Goal: Information Seeking & Learning: Check status

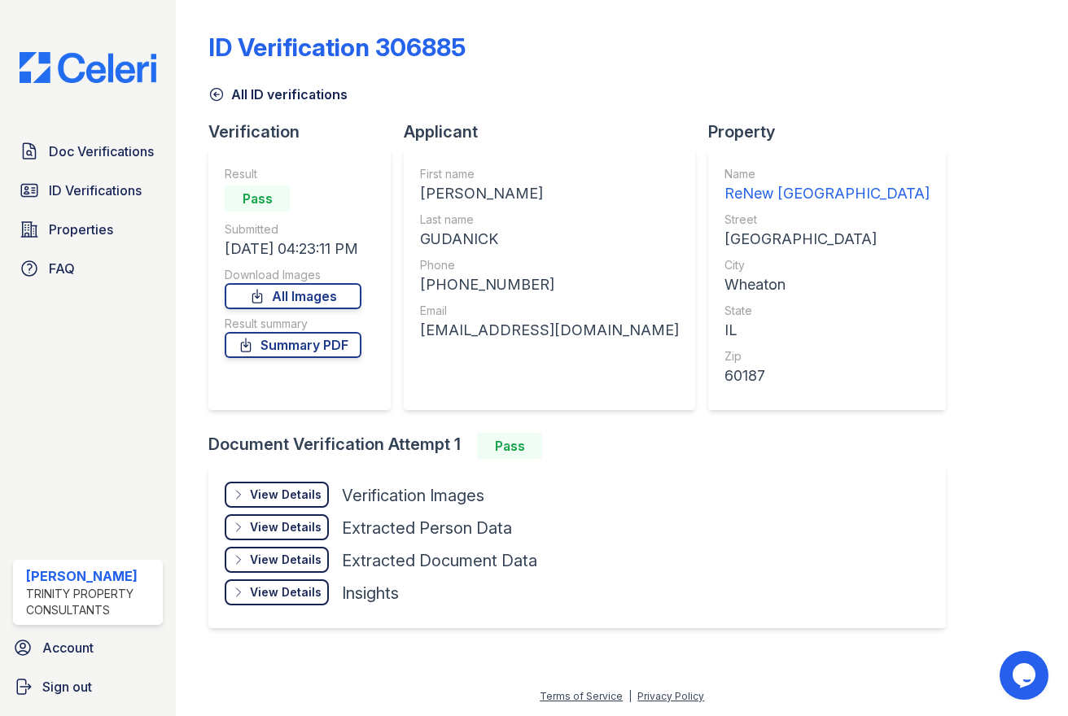
click at [85, 139] on link "Doc Verifications" at bounding box center [88, 151] width 150 height 33
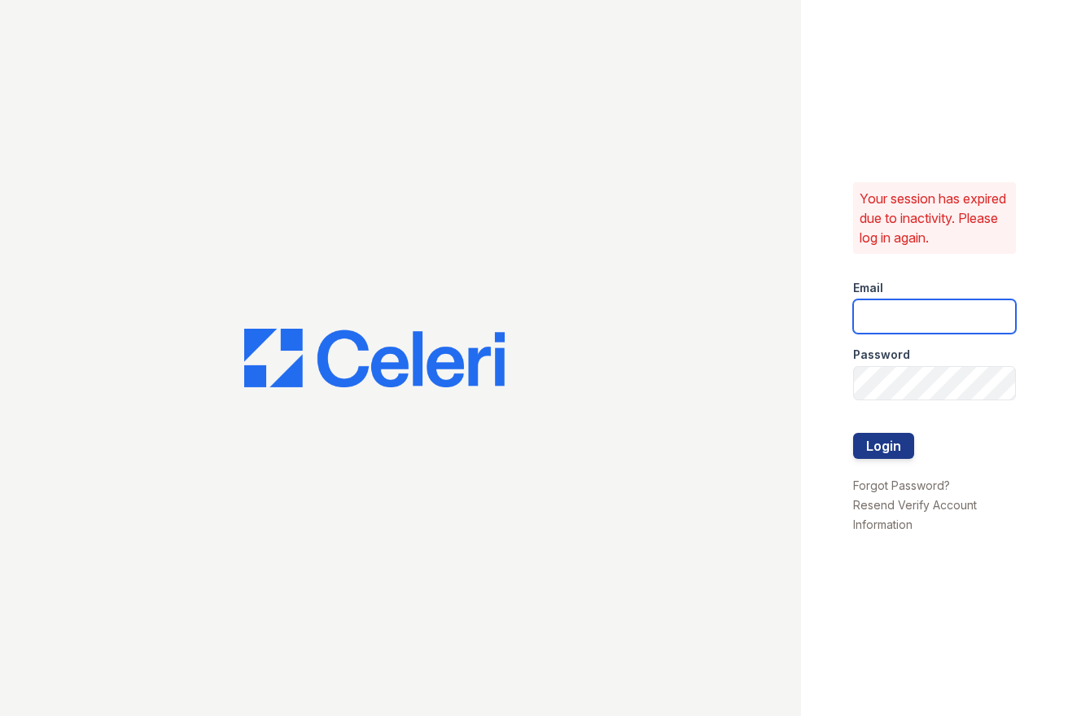
click at [890, 320] on input "email" at bounding box center [934, 317] width 163 height 34
type input "ssalazar@trinity-pm.com"
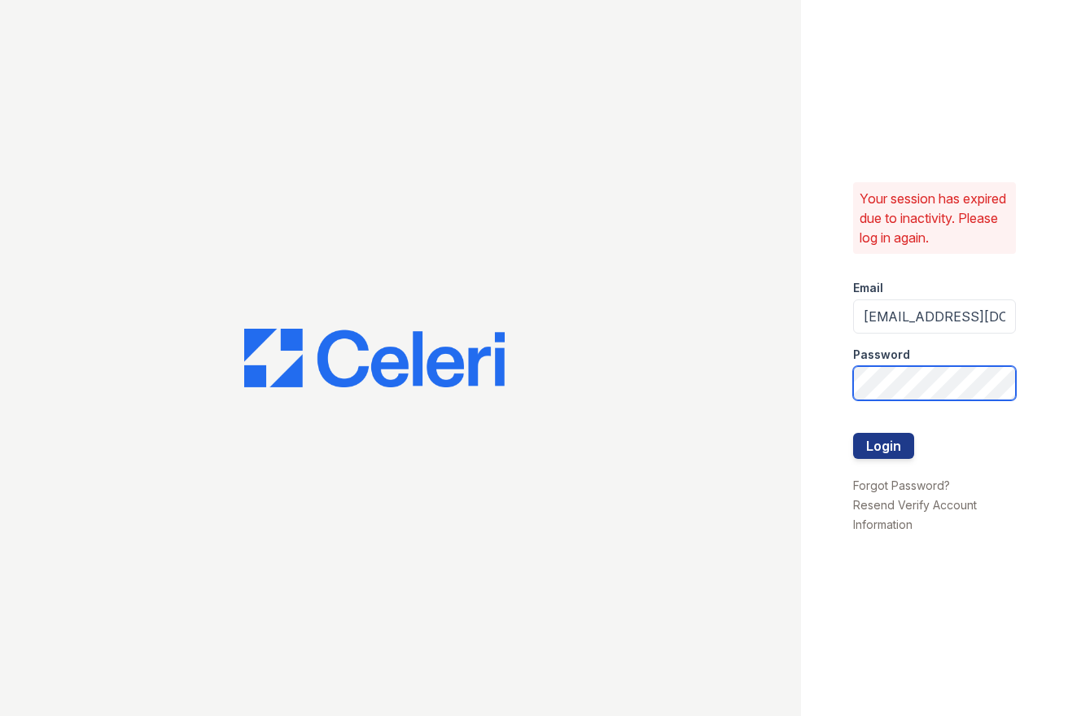
click at [853, 433] on button "Login" at bounding box center [883, 446] width 61 height 26
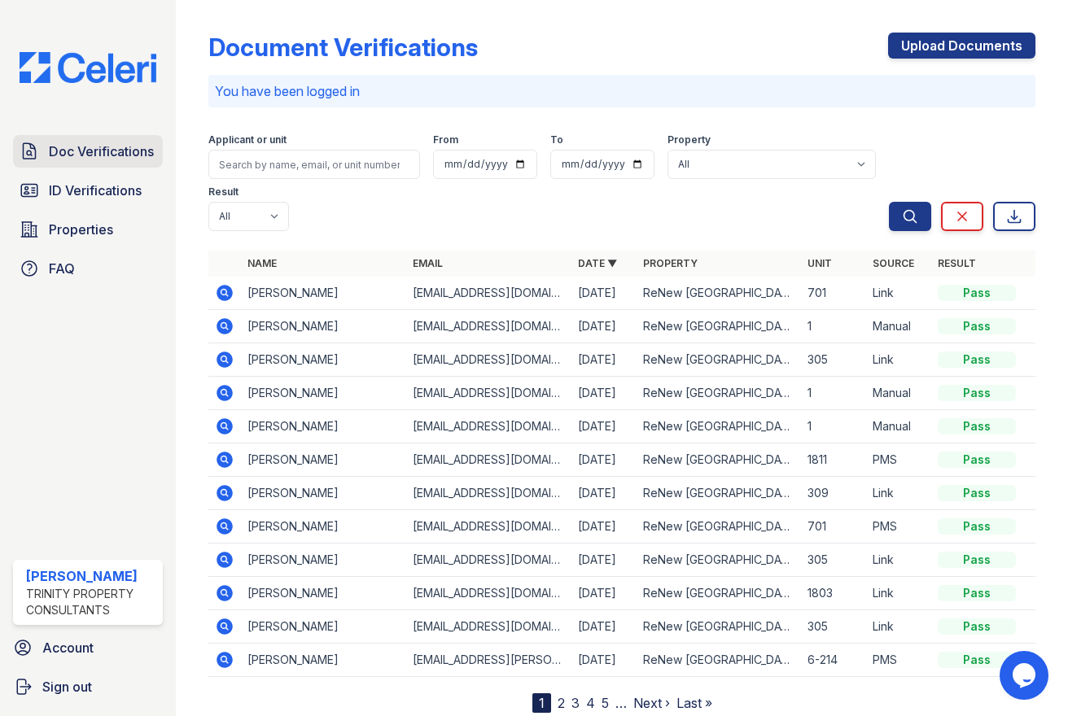
click at [112, 157] on span "Doc Verifications" at bounding box center [101, 152] width 105 height 20
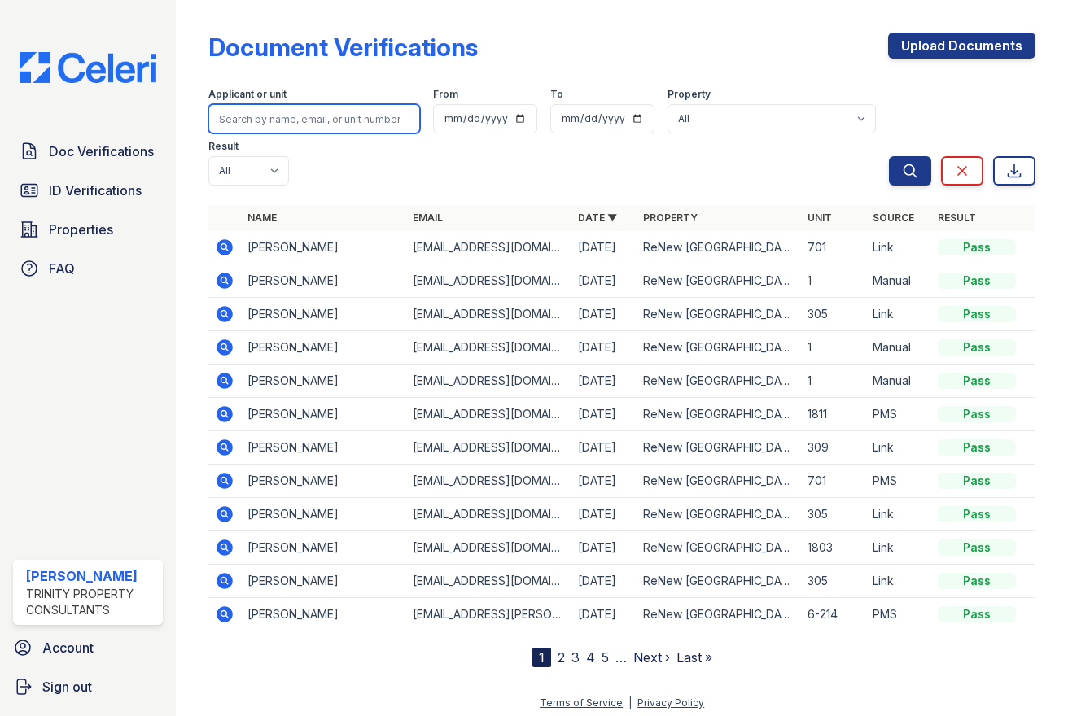
click at [291, 120] on input "search" at bounding box center [314, 118] width 212 height 29
type input "JAckels"
click at [889, 156] on button "Search" at bounding box center [910, 170] width 42 height 29
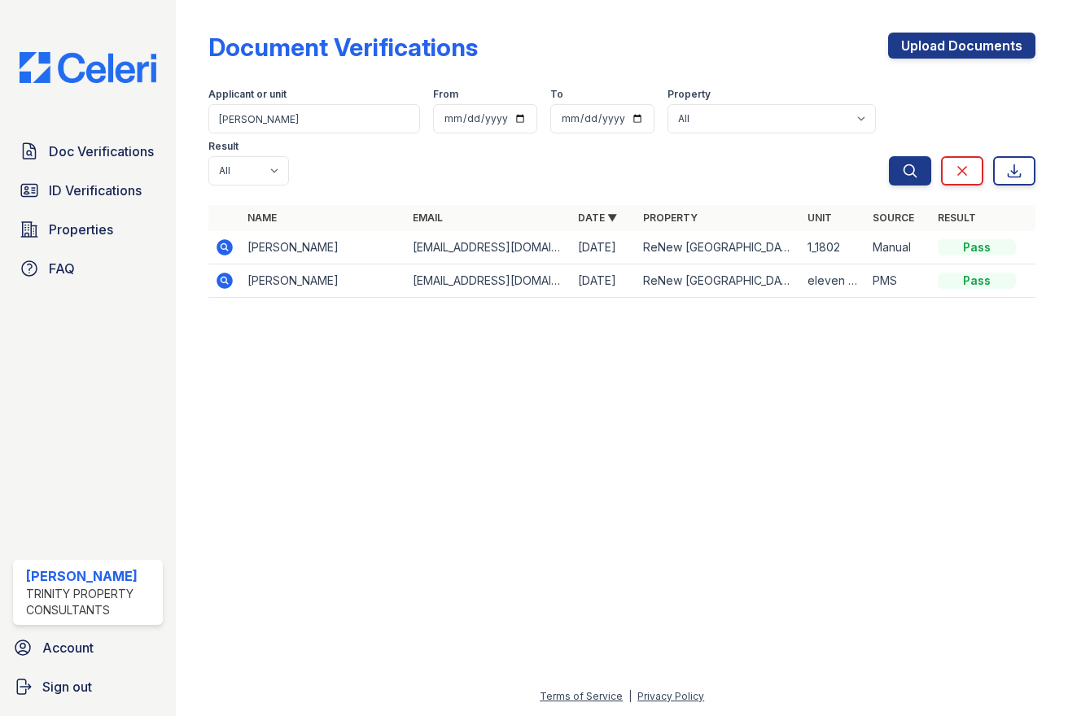
click at [225, 243] on icon at bounding box center [225, 247] width 16 height 16
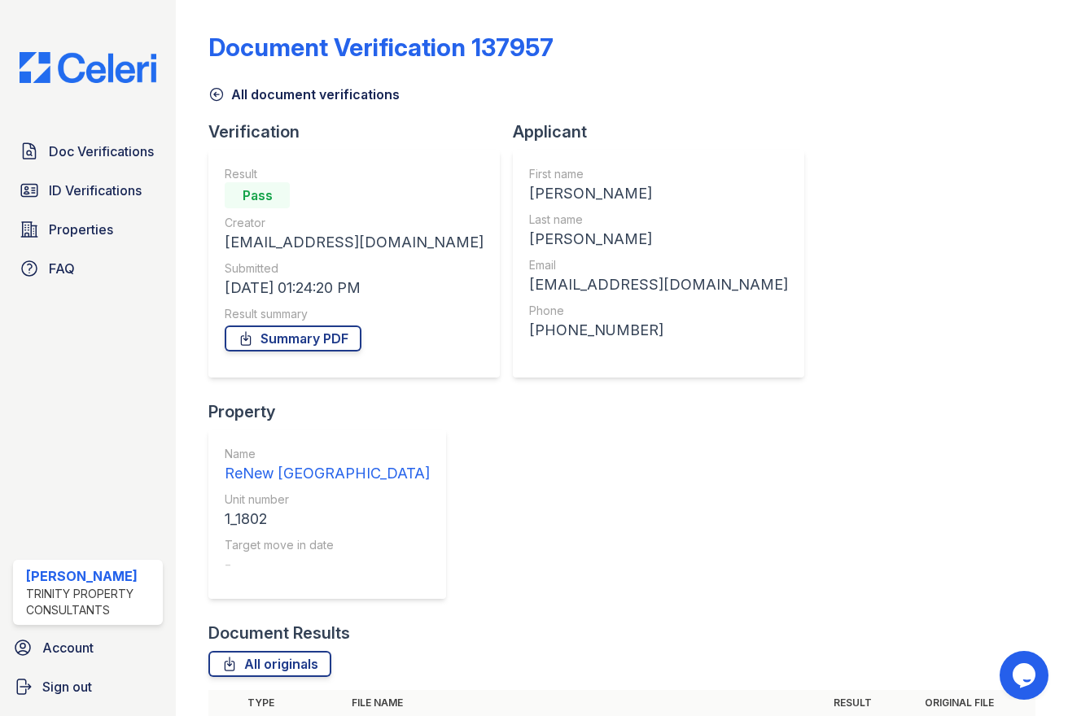
click at [221, 96] on icon at bounding box center [216, 94] width 16 height 16
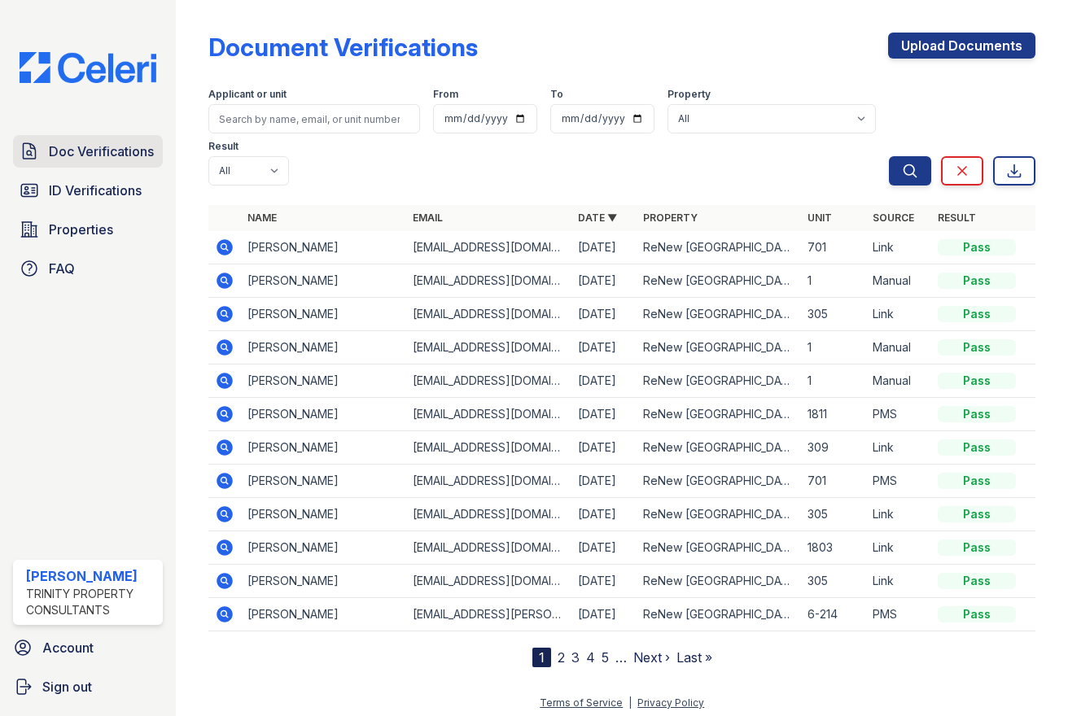
click at [143, 151] on span "Doc Verifications" at bounding box center [101, 152] width 105 height 20
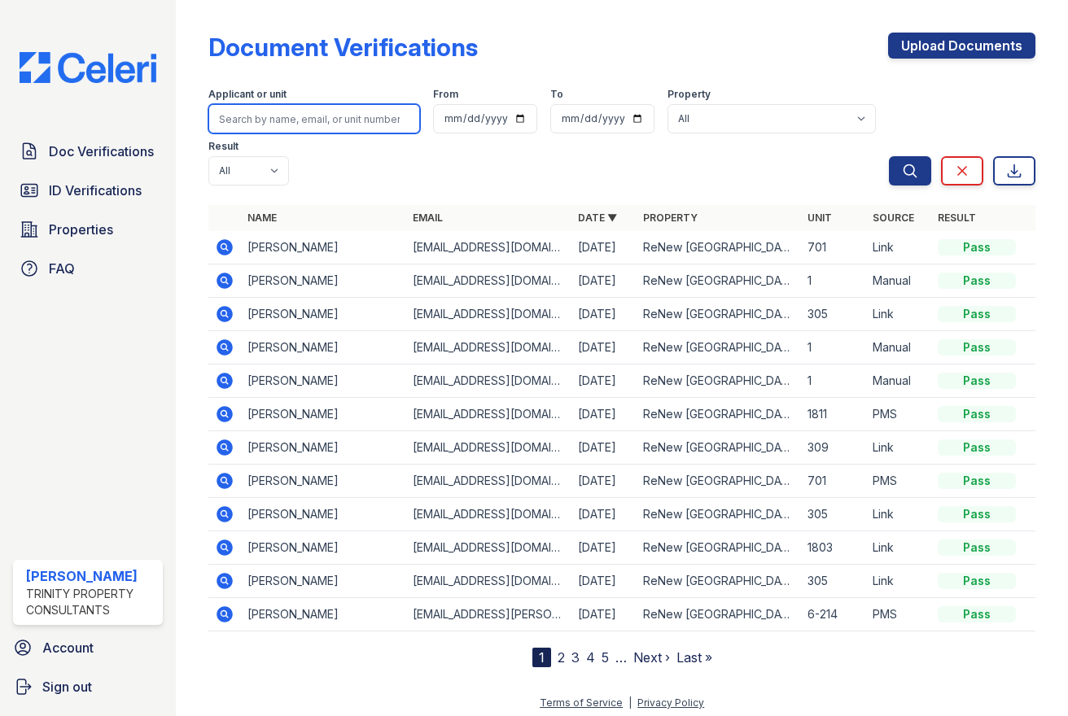
click at [272, 124] on input "search" at bounding box center [314, 118] width 212 height 29
click at [276, 115] on input "search" at bounding box center [314, 118] width 212 height 29
type input "jackels"
click at [889, 156] on button "Search" at bounding box center [910, 170] width 42 height 29
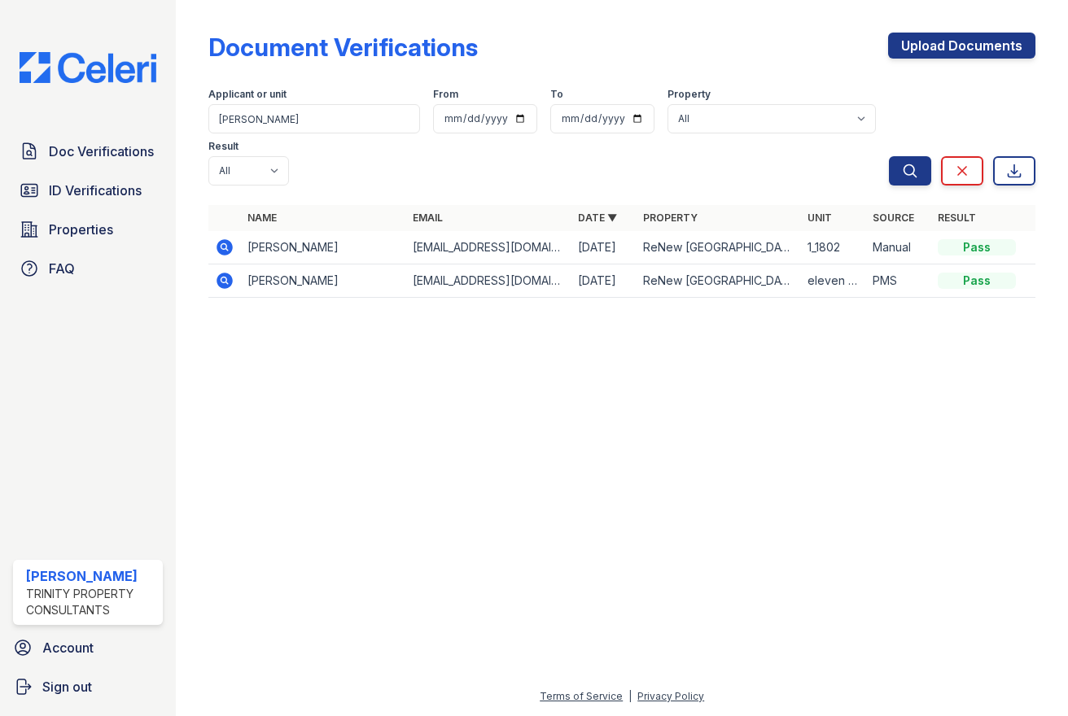
click at [227, 273] on icon at bounding box center [225, 281] width 20 height 20
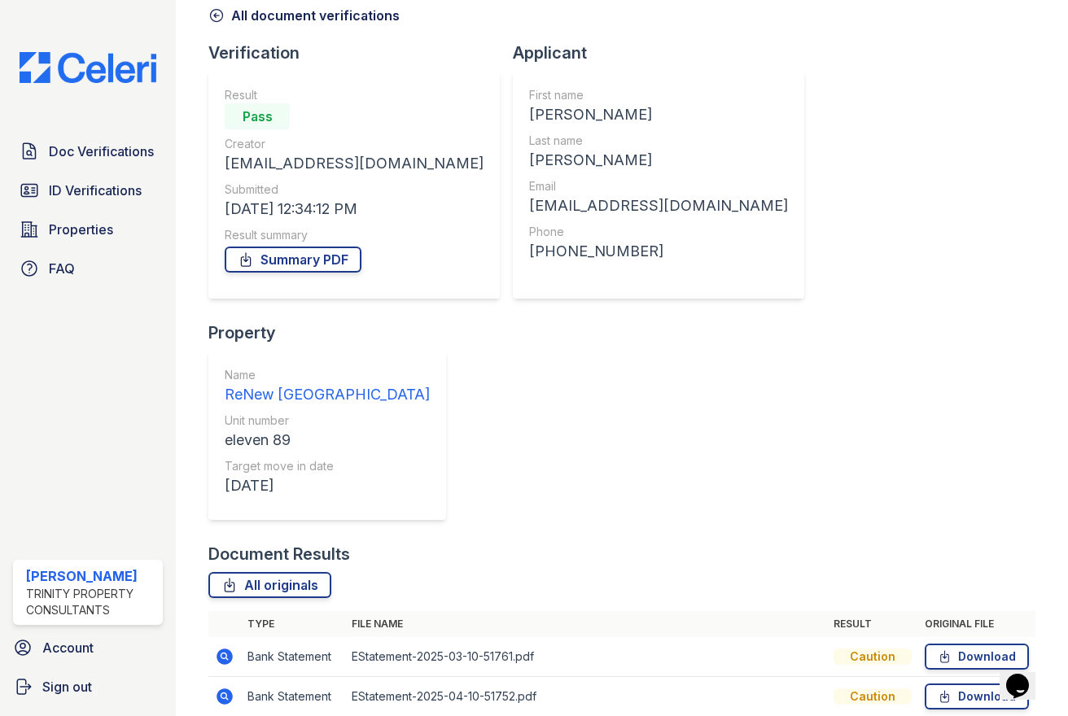
scroll to position [90, 0]
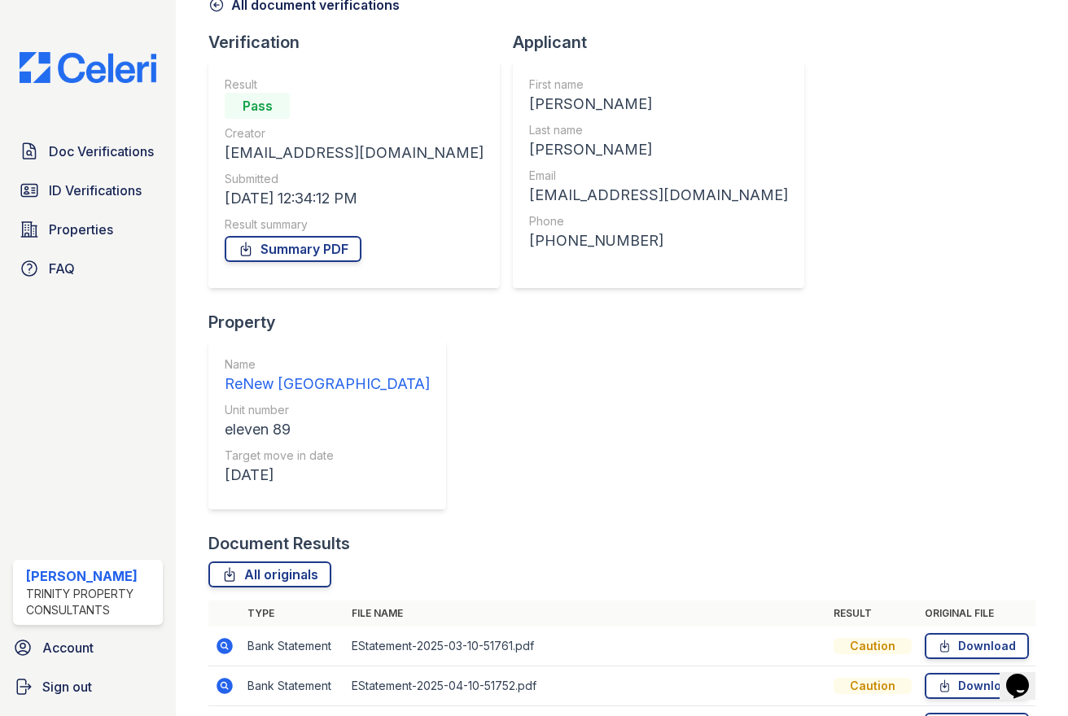
click at [229, 715] on icon at bounding box center [225, 726] width 16 height 16
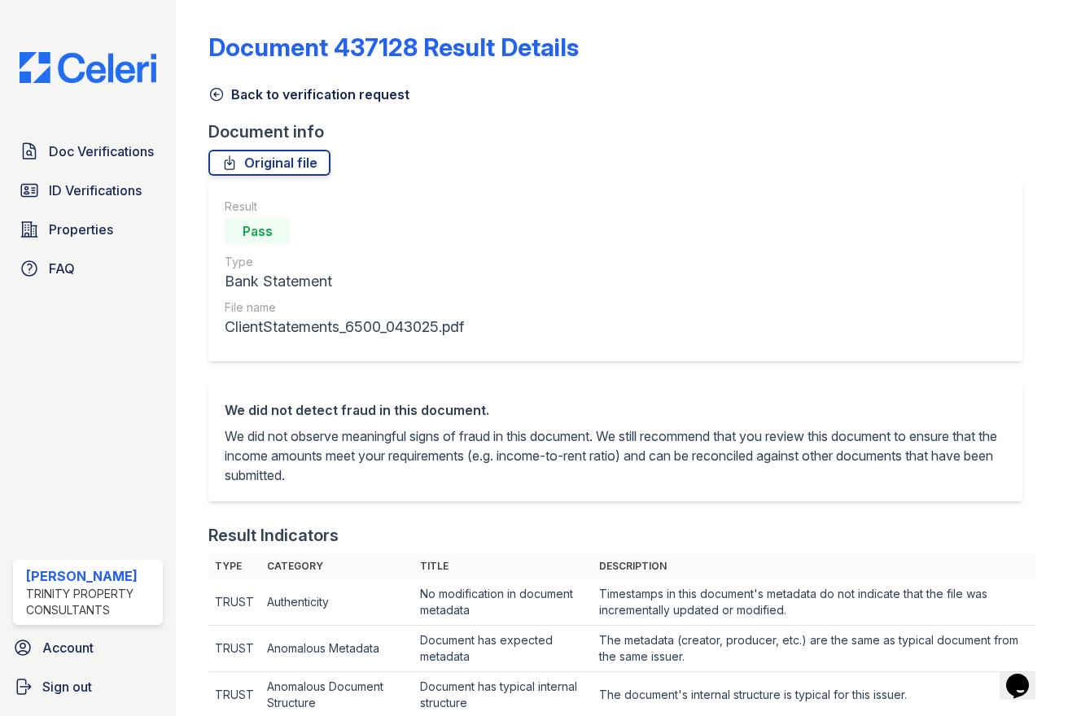
click at [220, 94] on icon at bounding box center [217, 95] width 12 height 12
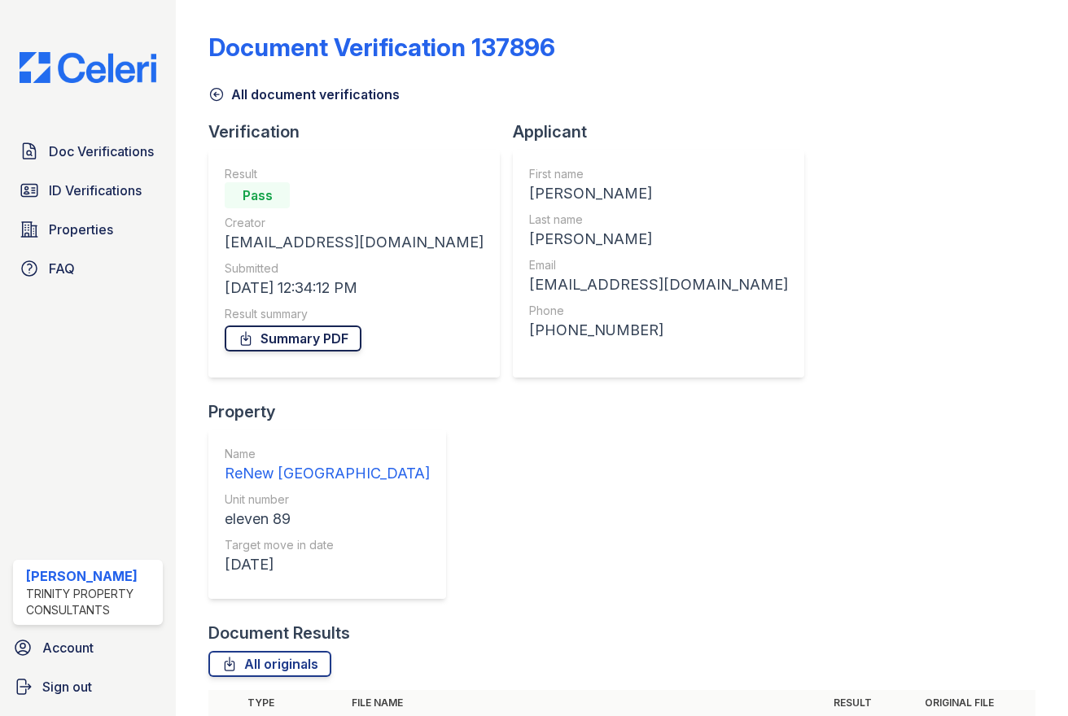
click at [286, 339] on link "Summary PDF" at bounding box center [293, 339] width 137 height 26
click at [244, 651] on link "All originals" at bounding box center [269, 664] width 123 height 26
click at [91, 187] on span "ID Verifications" at bounding box center [95, 191] width 93 height 20
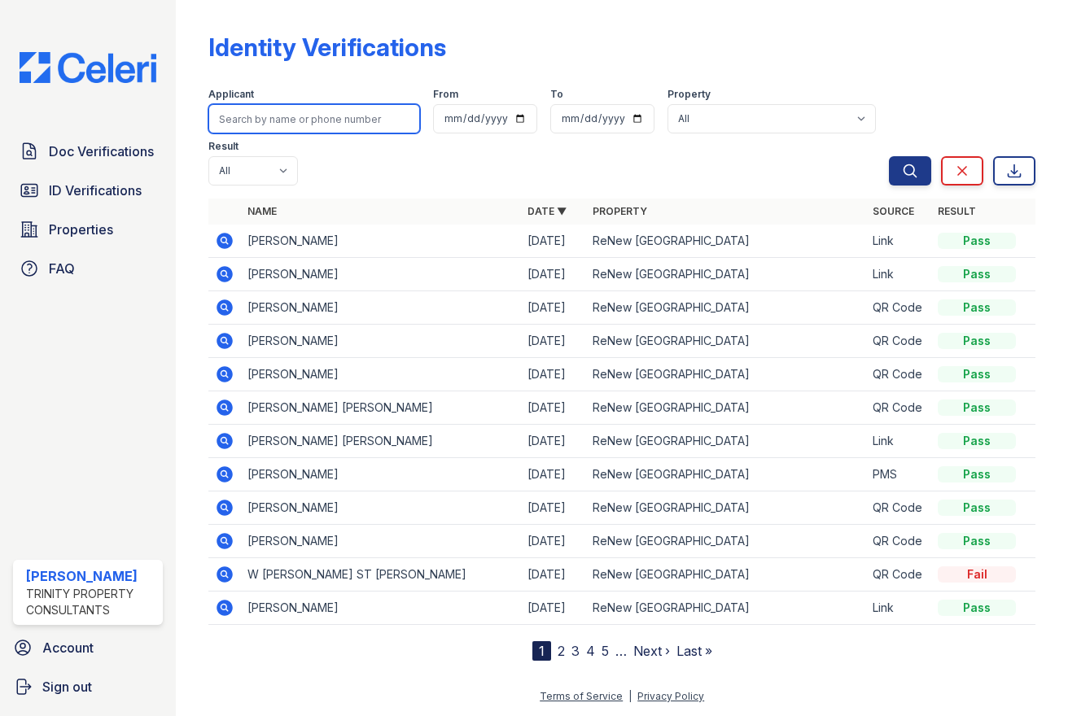
click at [248, 126] on input "search" at bounding box center [314, 118] width 212 height 29
type input "cruz"
click at [889, 156] on button "Search" at bounding box center [910, 170] width 42 height 29
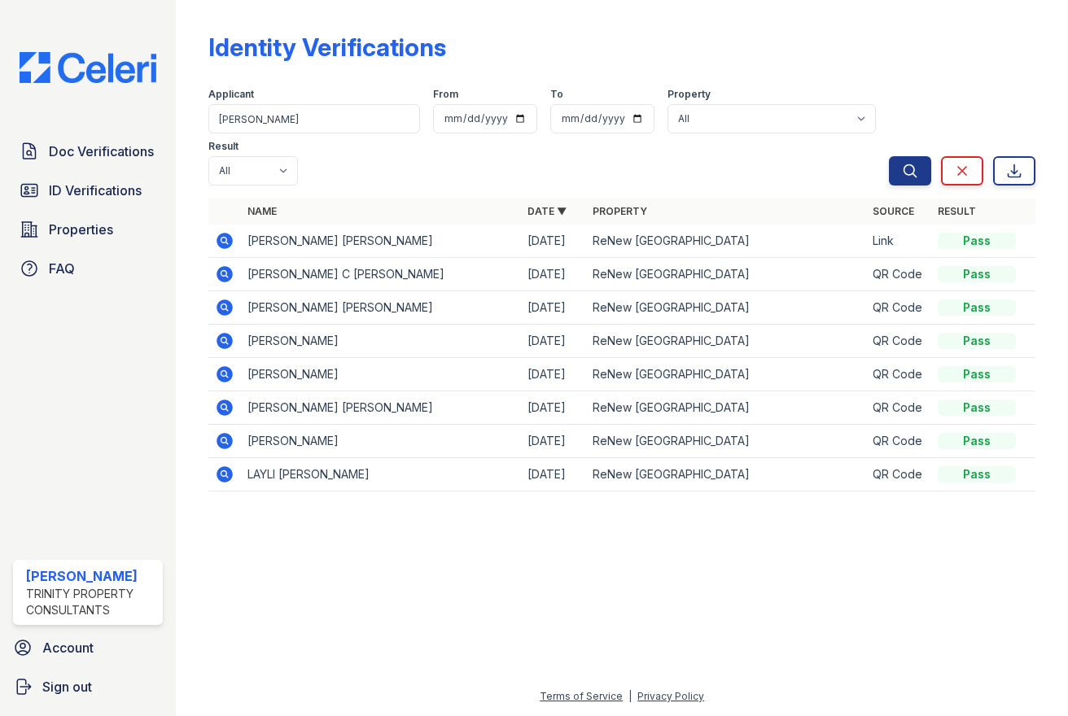
click at [224, 238] on icon at bounding box center [224, 240] width 4 height 4
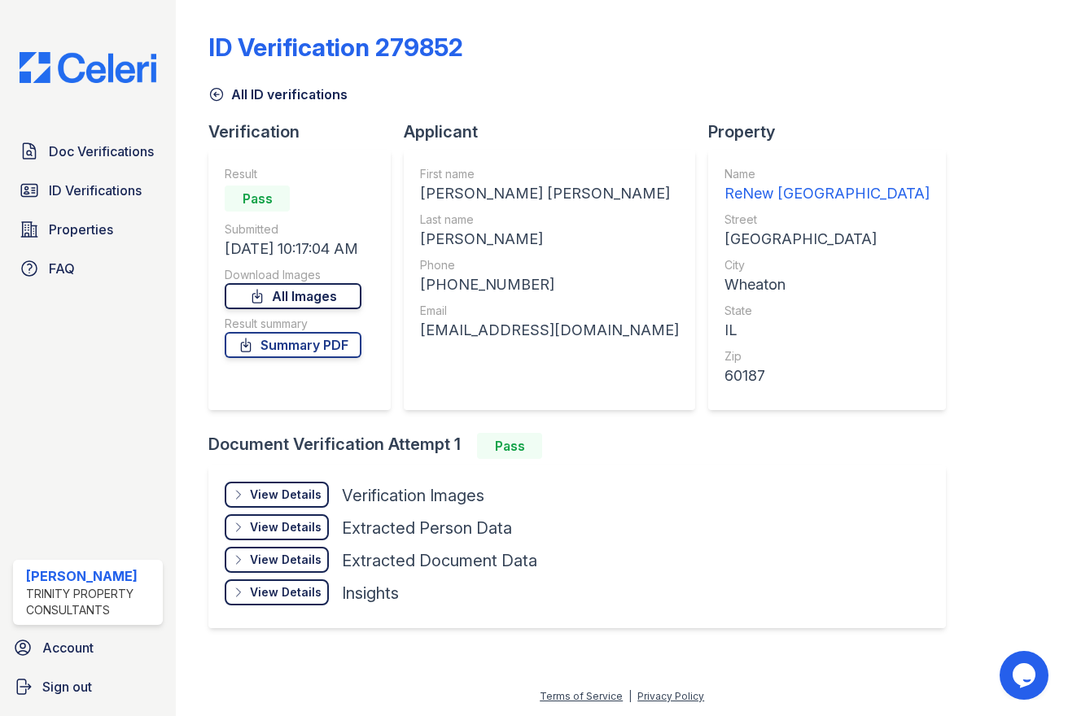
click at [262, 299] on icon at bounding box center [257, 296] width 9 height 13
click at [300, 348] on link "Summary PDF" at bounding box center [293, 345] width 137 height 26
click at [90, 189] on span "ID Verifications" at bounding box center [95, 191] width 93 height 20
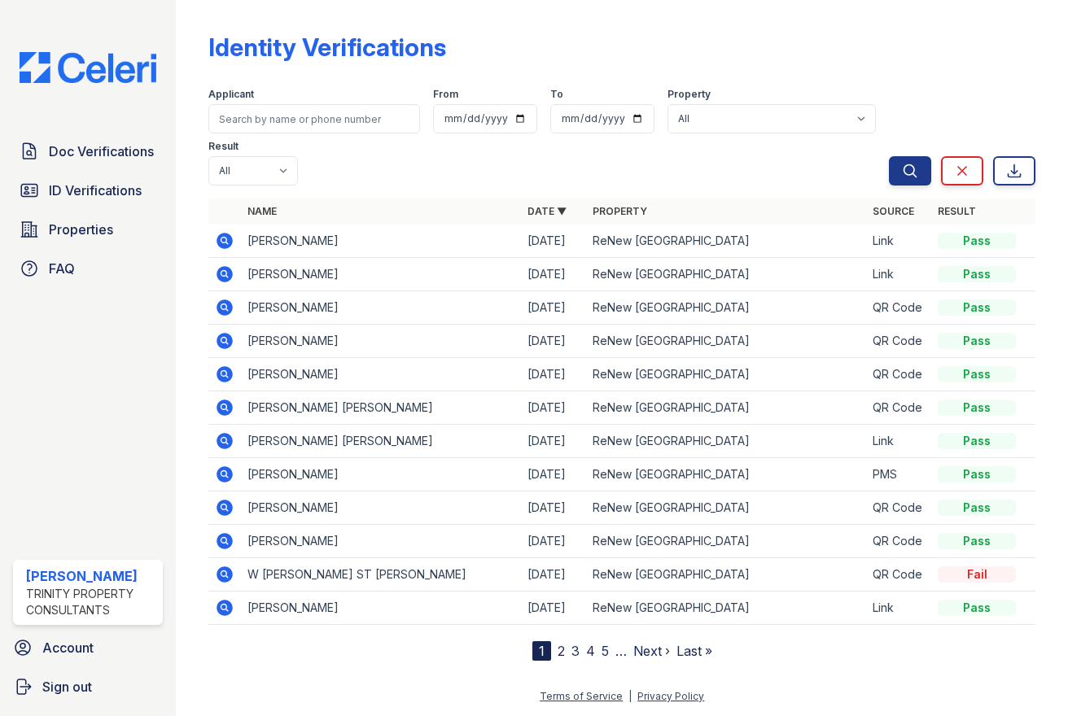
click at [81, 160] on span "Doc Verifications" at bounding box center [101, 152] width 105 height 20
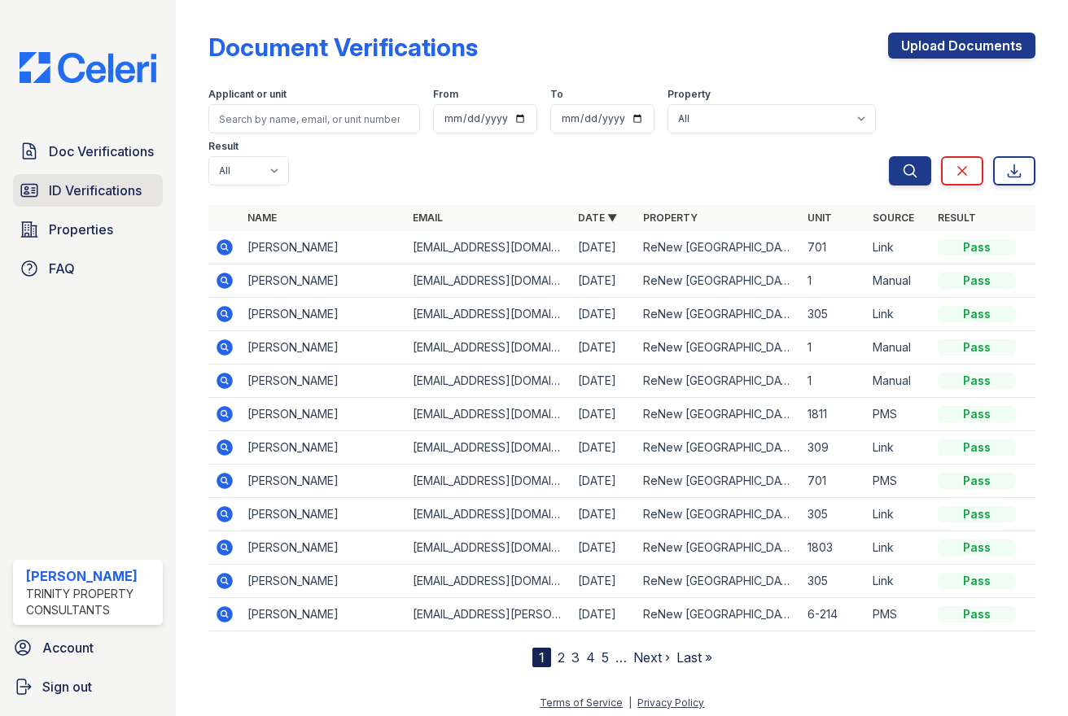
click at [87, 183] on span "ID Verifications" at bounding box center [95, 191] width 93 height 20
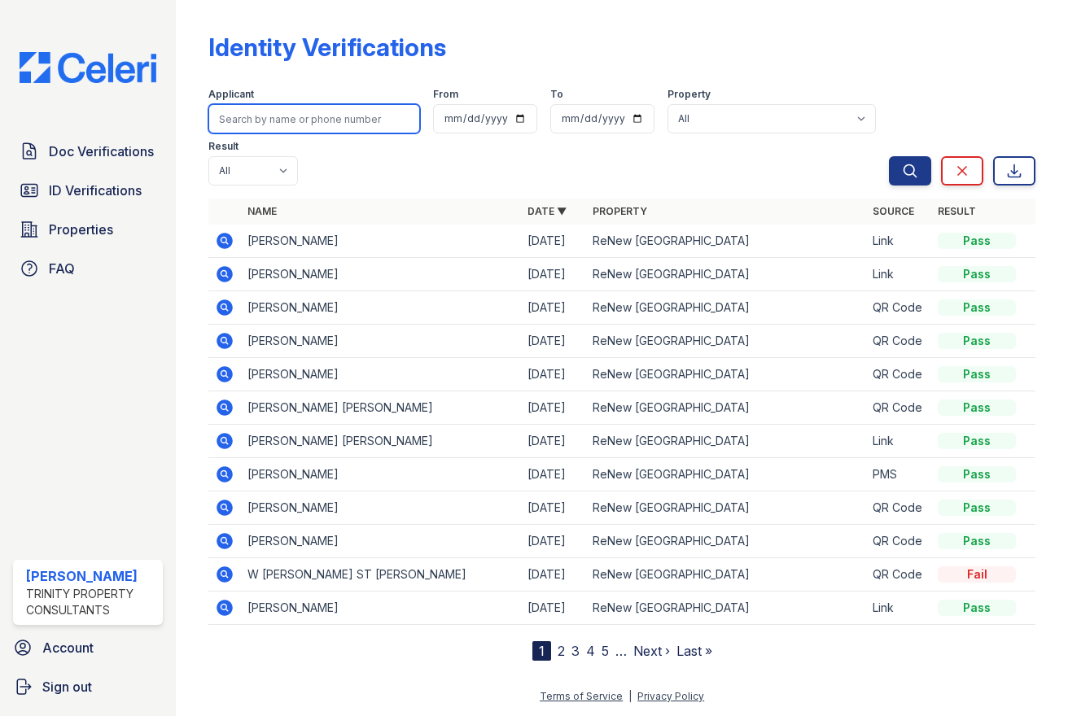
click at [266, 129] on input "search" at bounding box center [314, 118] width 212 height 29
type input "Tyler"
click at [889, 156] on button "Search" at bounding box center [910, 170] width 42 height 29
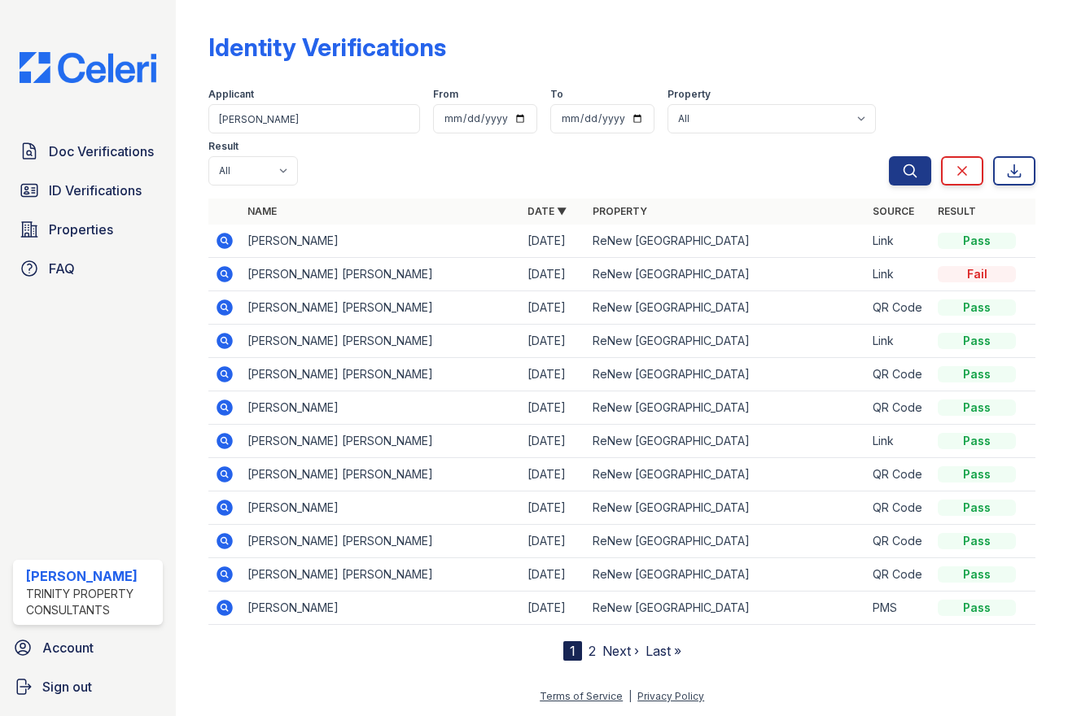
click at [216, 266] on icon at bounding box center [225, 275] width 20 height 20
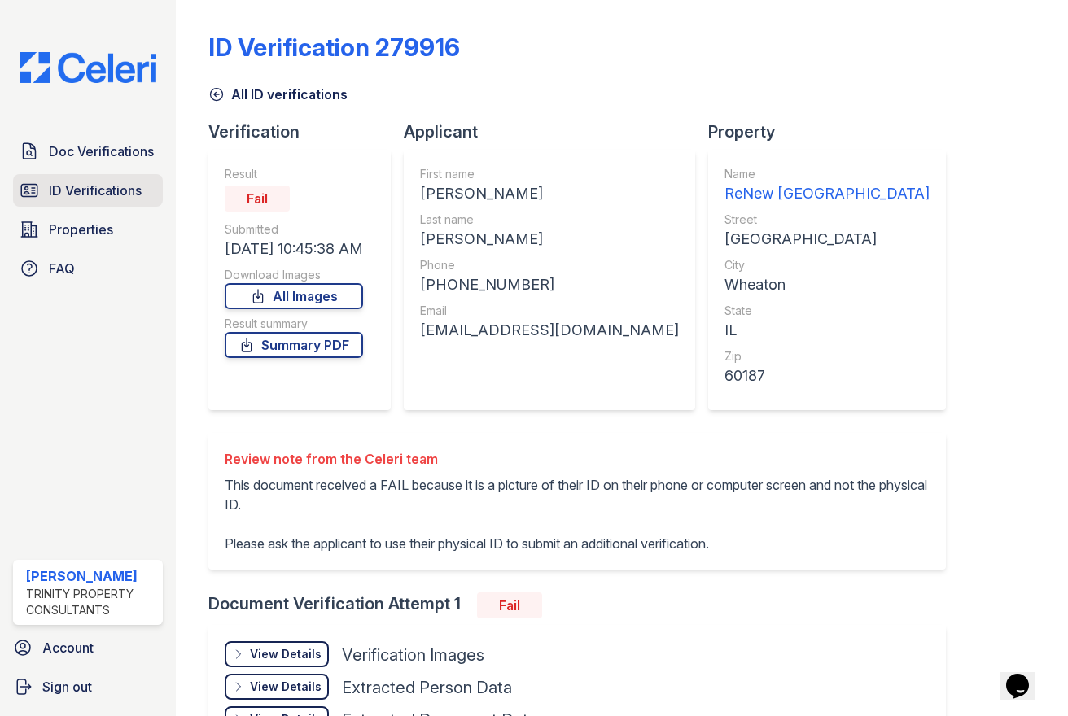
click at [116, 191] on span "ID Verifications" at bounding box center [95, 191] width 93 height 20
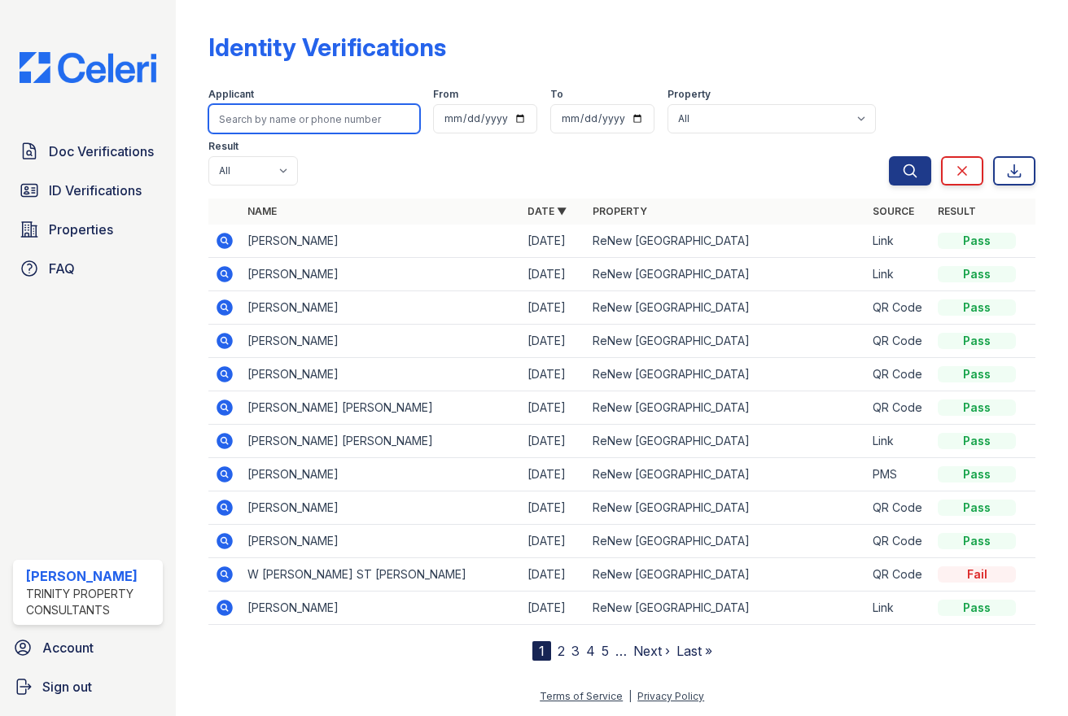
click at [286, 117] on input "search" at bounding box center [314, 118] width 212 height 29
type input "[PERSON_NAME]"
click at [889, 156] on button "Search" at bounding box center [910, 170] width 42 height 29
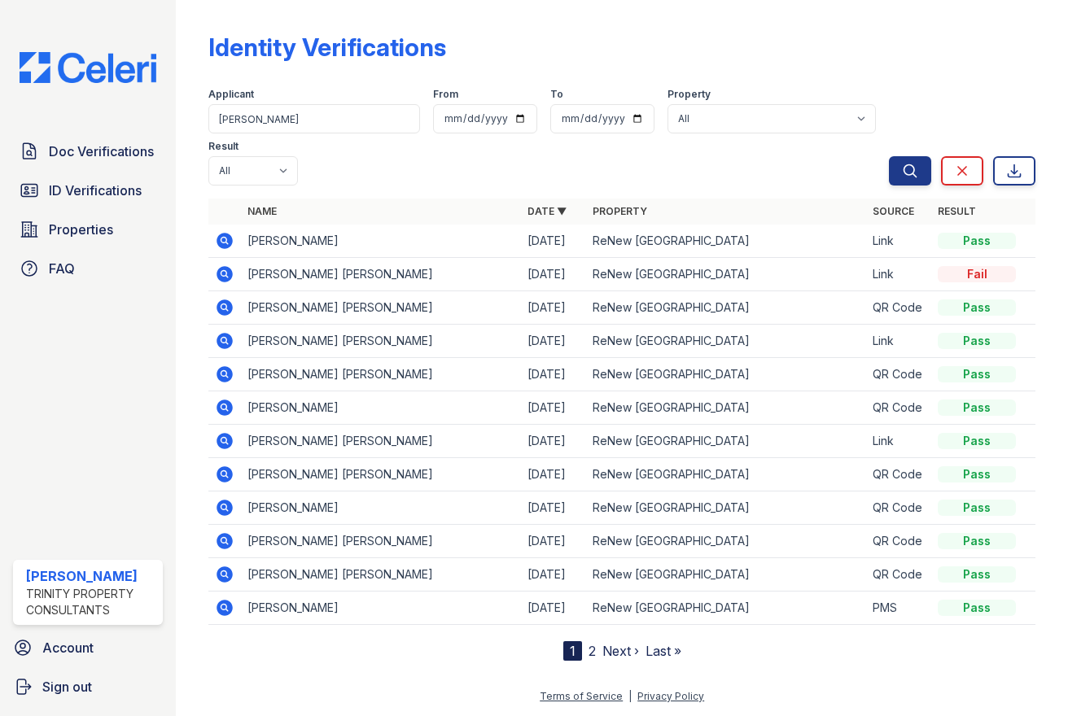
click at [232, 306] on icon at bounding box center [225, 308] width 16 height 16
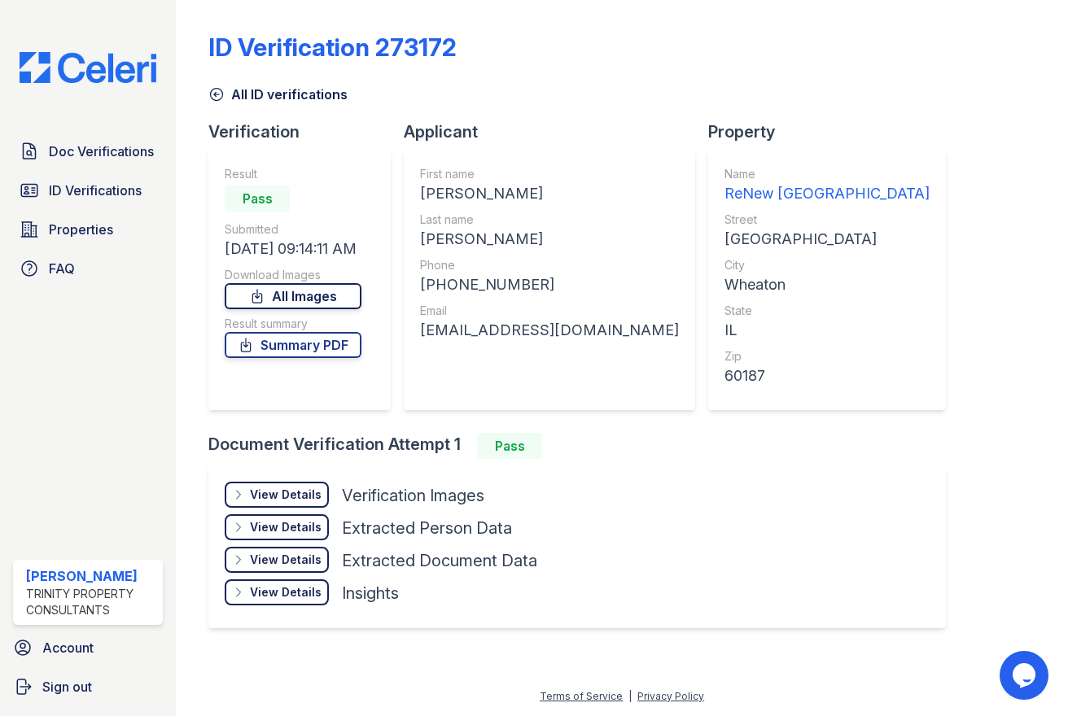
click at [294, 302] on link "All Images" at bounding box center [293, 296] width 137 height 26
click at [295, 345] on link "Summary PDF" at bounding box center [293, 345] width 137 height 26
click at [270, 304] on link "All Images" at bounding box center [293, 296] width 137 height 26
click at [214, 98] on icon at bounding box center [216, 94] width 16 height 16
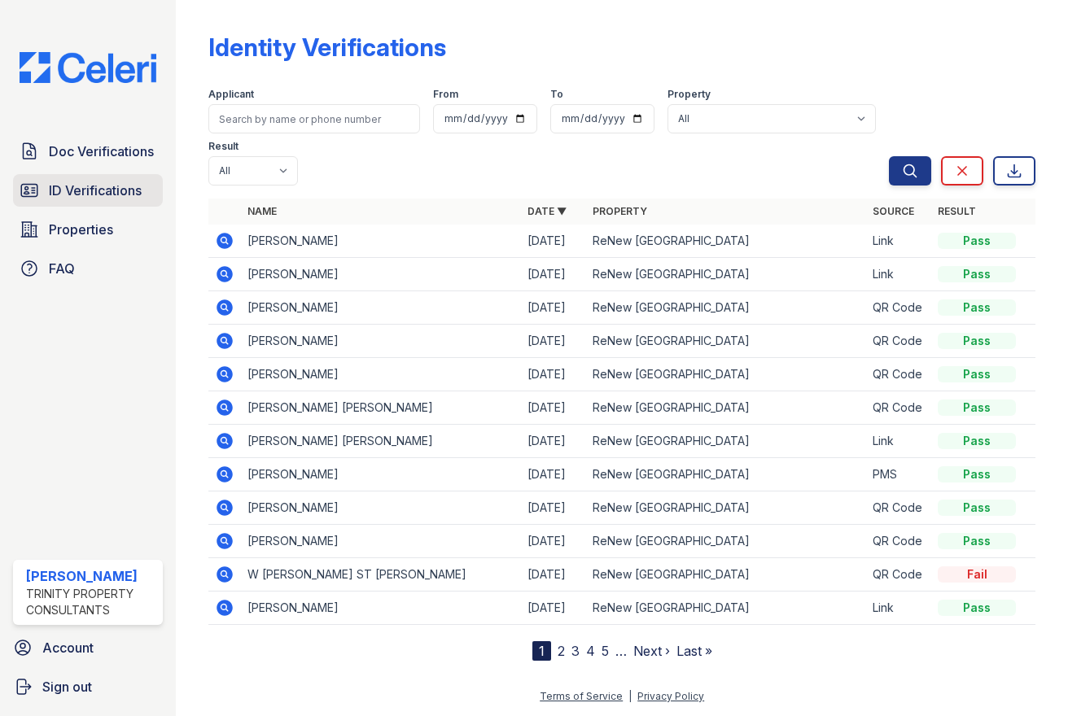
click at [124, 187] on span "ID Verifications" at bounding box center [95, 191] width 93 height 20
click at [228, 129] on input "search" at bounding box center [314, 118] width 212 height 29
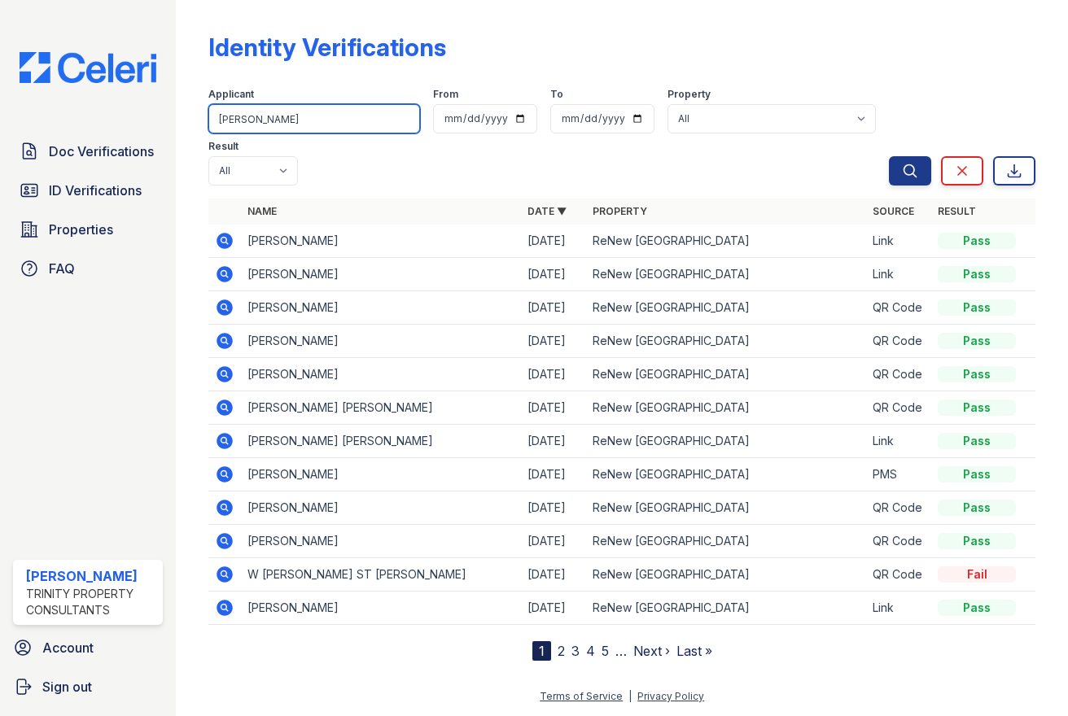
type input "[PERSON_NAME]"
click at [889, 156] on button "Search" at bounding box center [910, 170] width 42 height 29
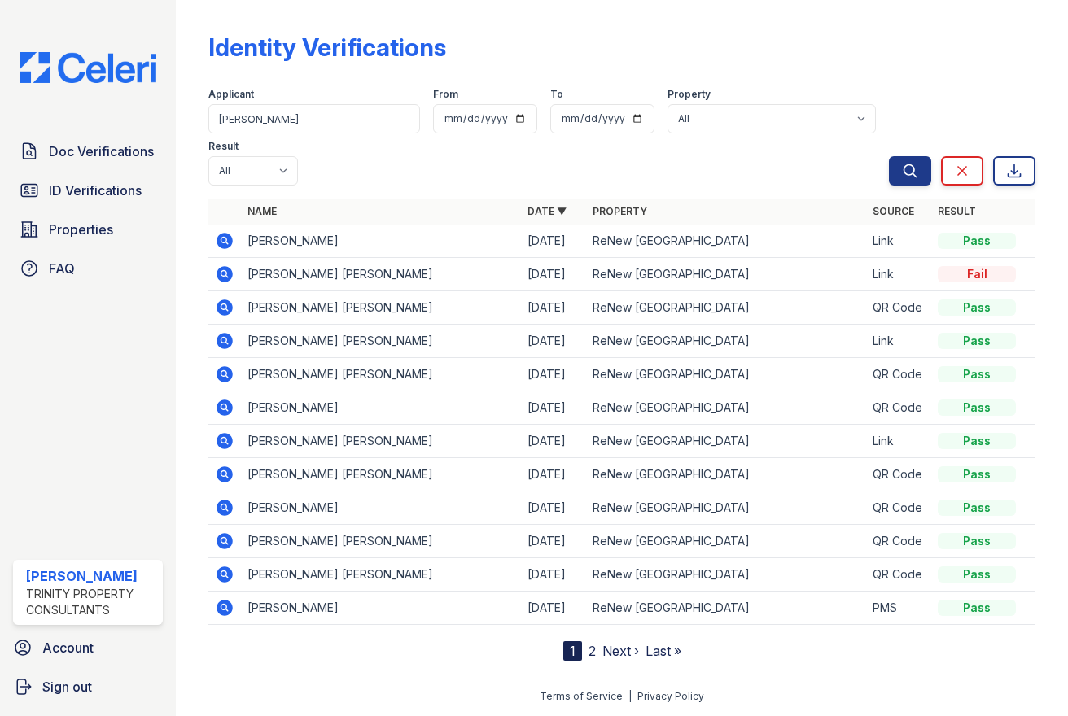
click at [225, 273] on icon at bounding box center [224, 273] width 4 height 4
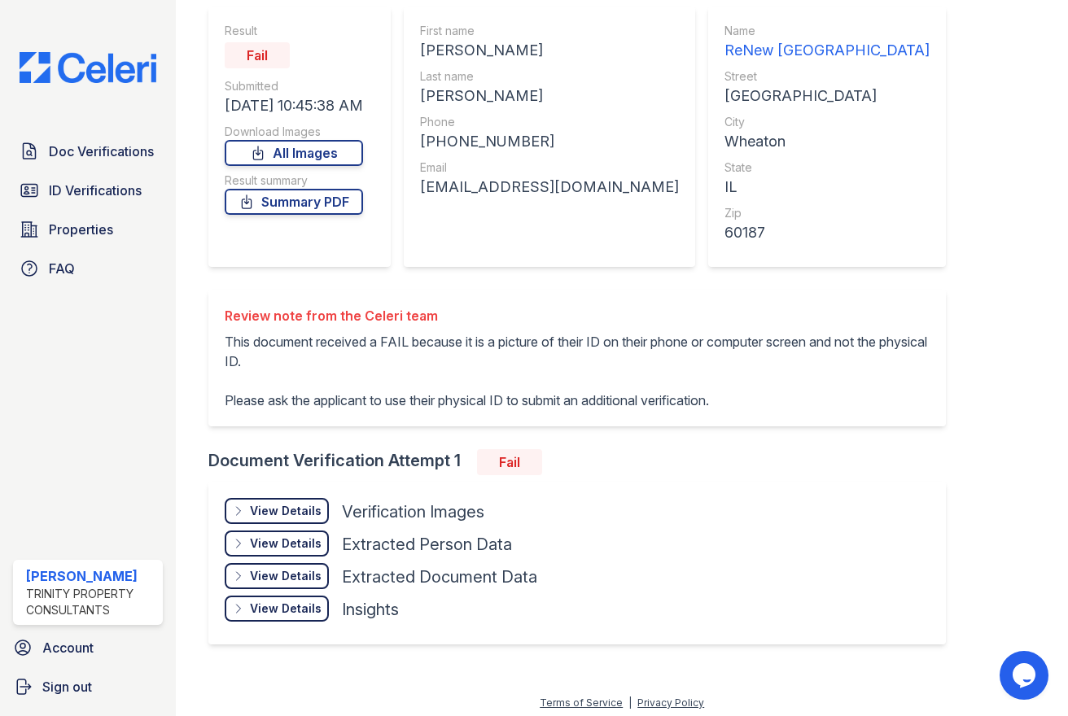
scroll to position [150, 0]
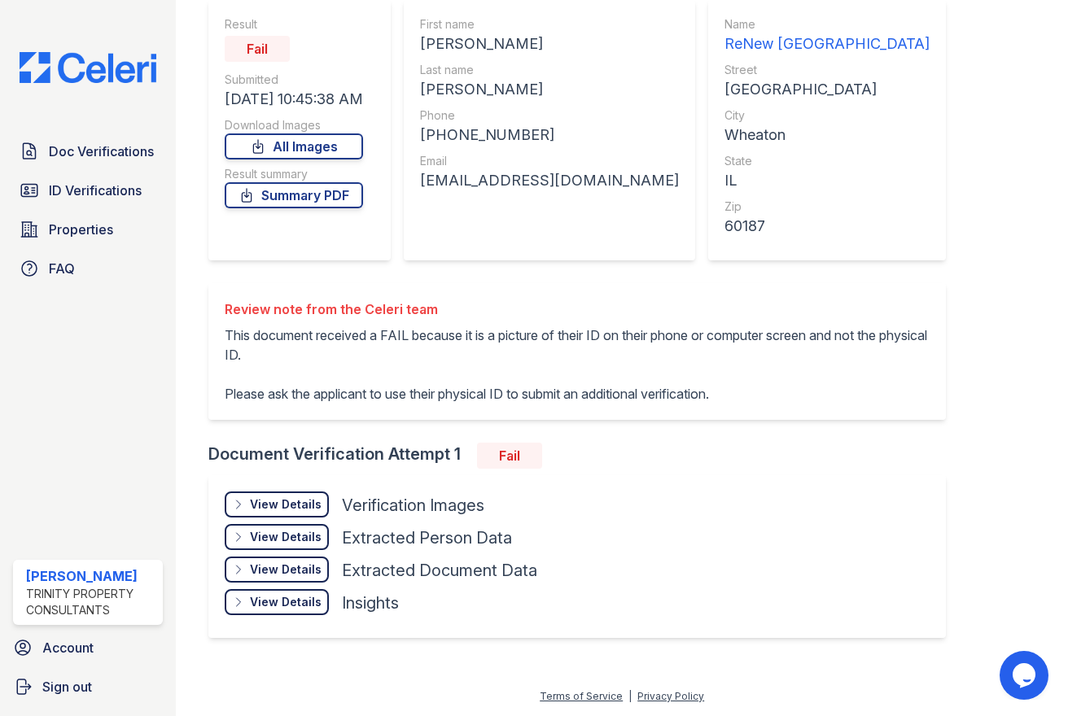
click at [293, 503] on div "View Details" at bounding box center [286, 504] width 72 height 16
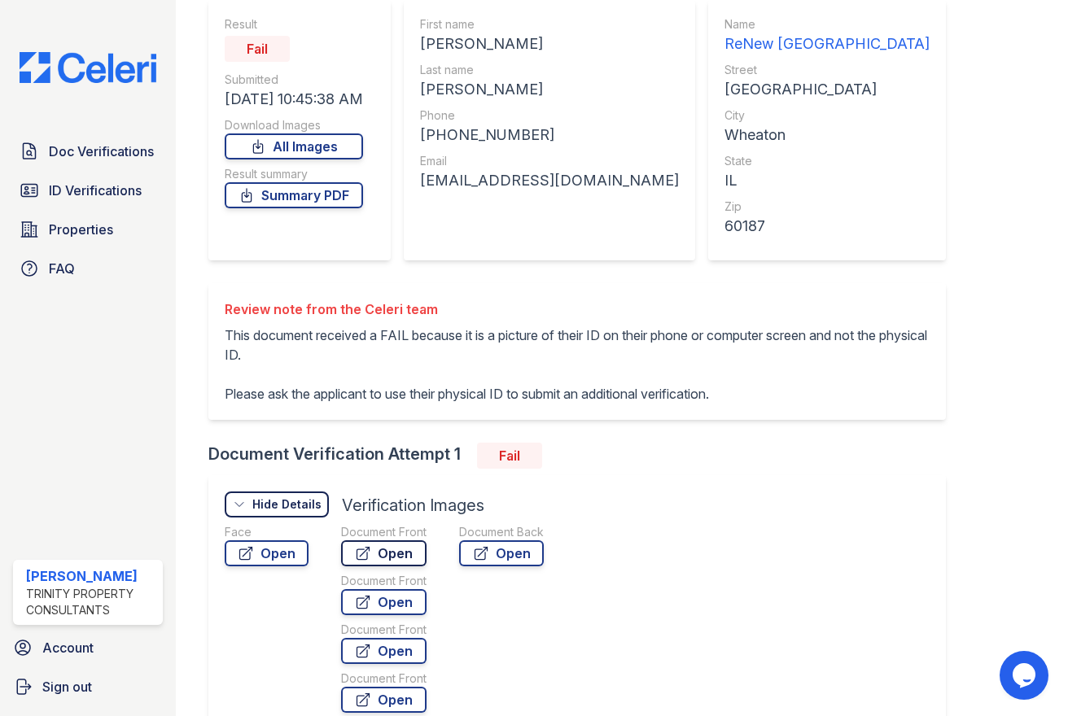
click at [386, 556] on link "Open" at bounding box center [383, 553] width 85 height 26
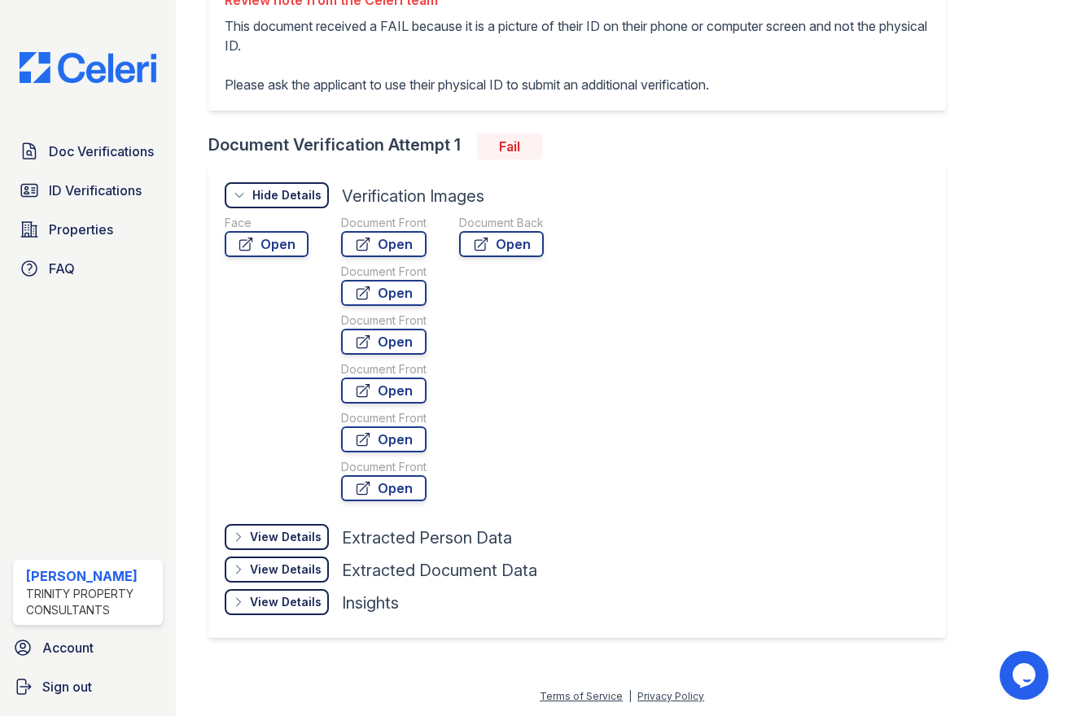
scroll to position [52, 0]
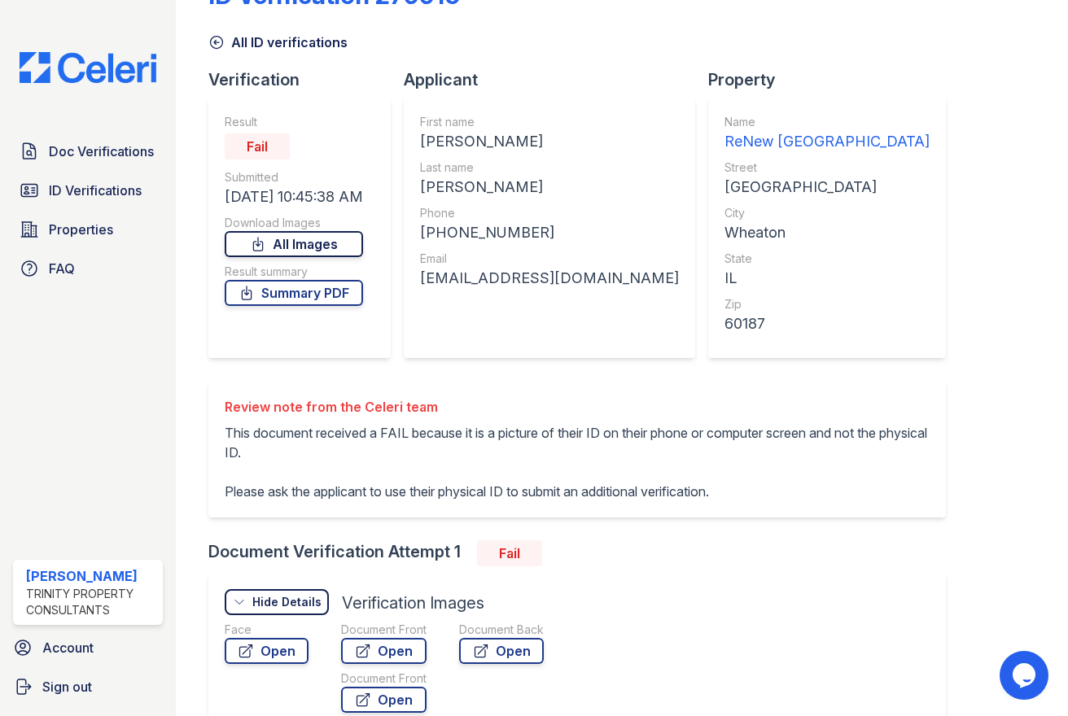
click at [308, 245] on link "All Images" at bounding box center [294, 244] width 138 height 26
click at [111, 189] on span "ID Verifications" at bounding box center [95, 191] width 93 height 20
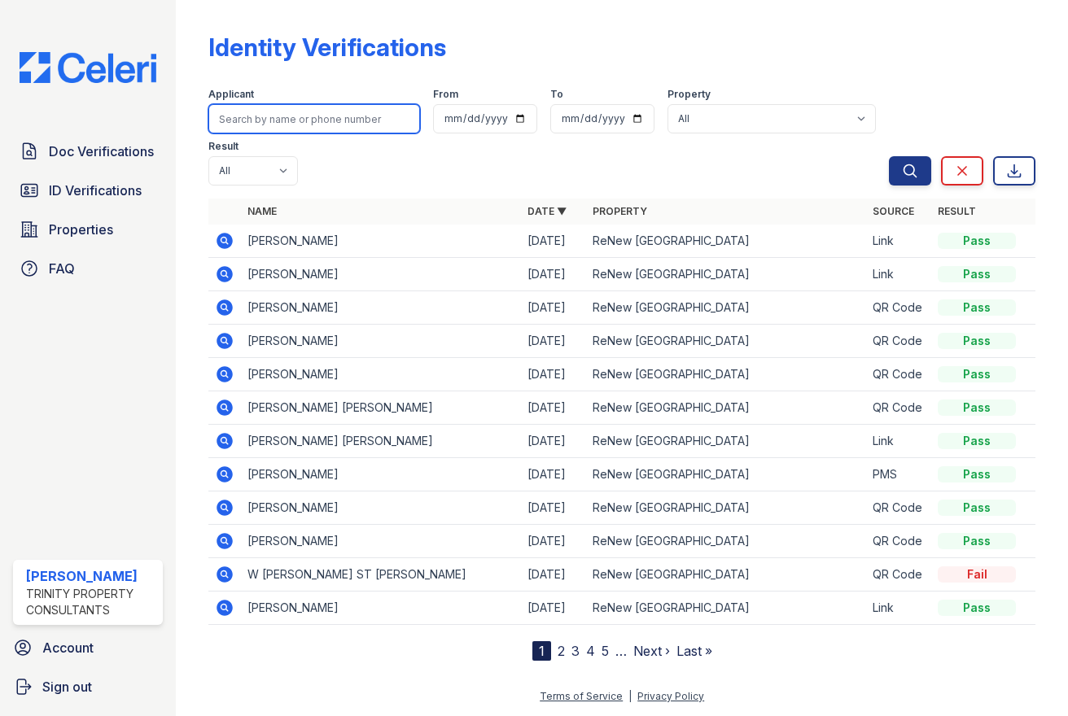
click at [326, 126] on input "search" at bounding box center [314, 118] width 212 height 29
type input "andrew"
click at [889, 156] on button "Search" at bounding box center [910, 170] width 42 height 29
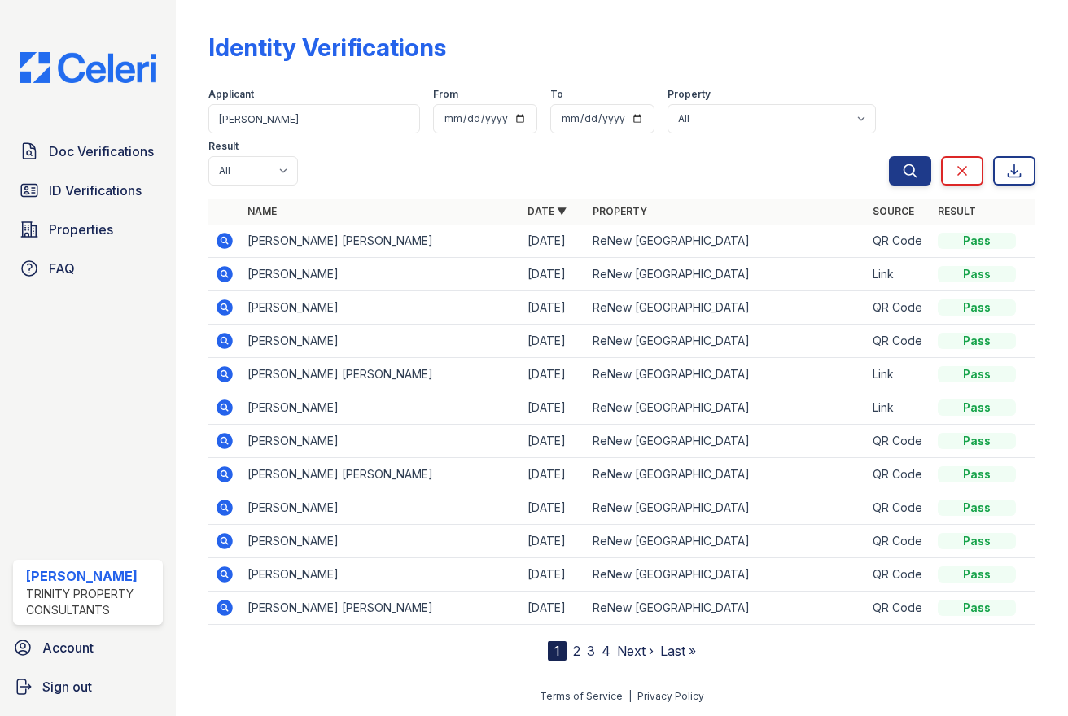
click at [225, 247] on icon at bounding box center [225, 241] width 16 height 16
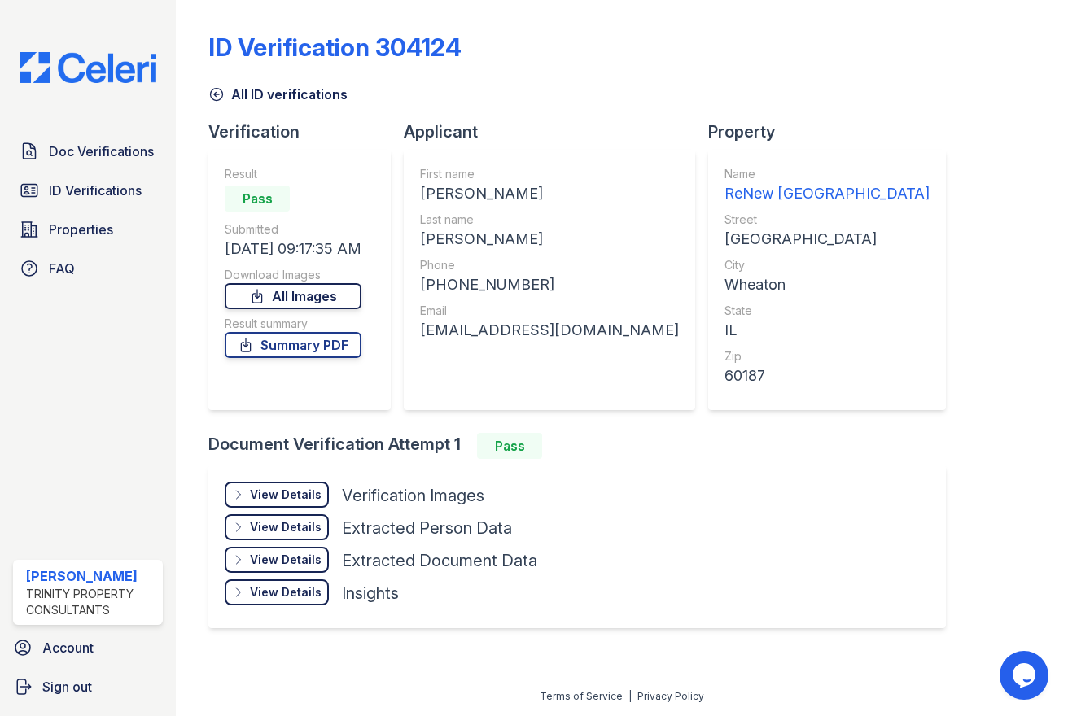
click at [260, 300] on icon at bounding box center [257, 296] width 9 height 13
click at [274, 347] on link "Summary PDF" at bounding box center [293, 345] width 137 height 26
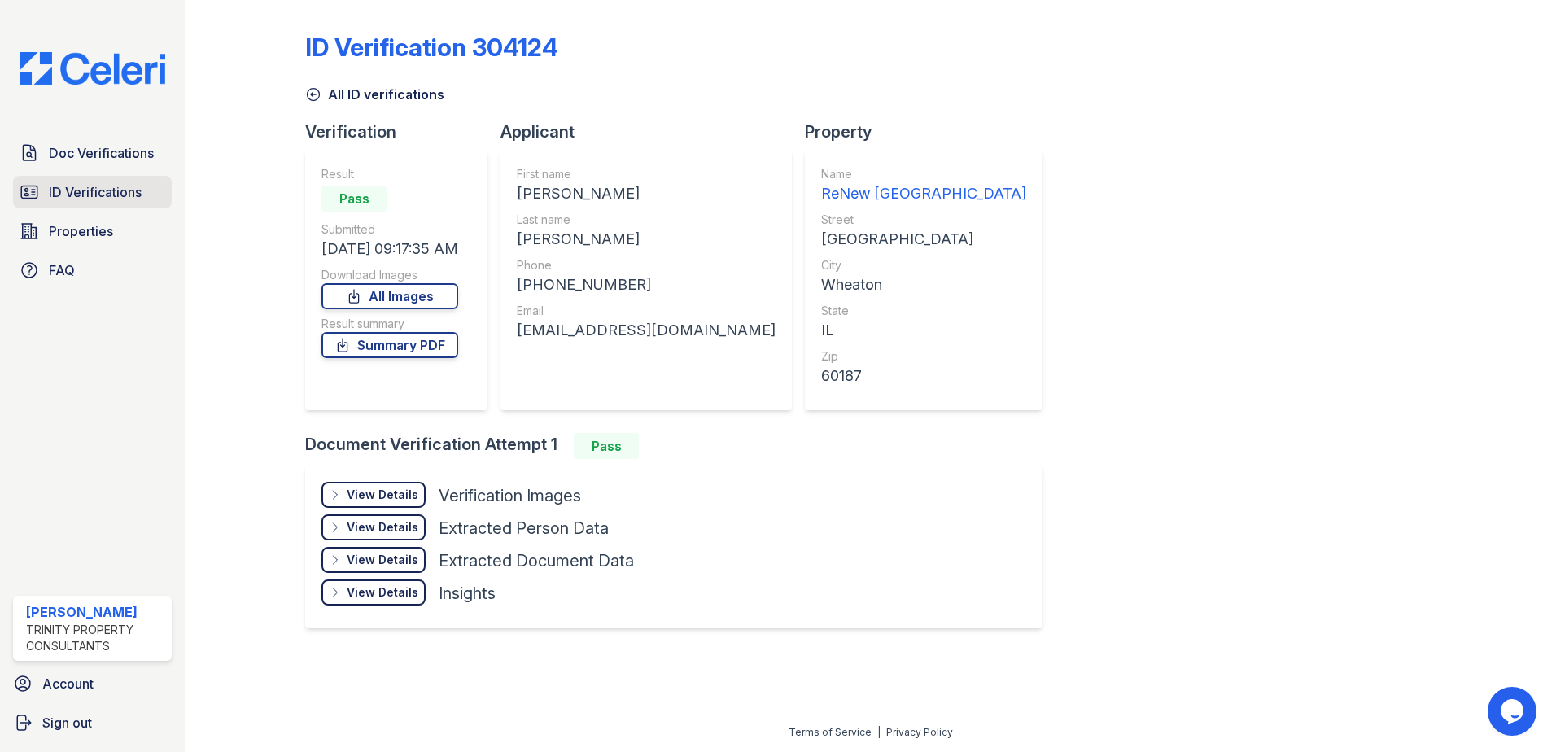
click at [77, 189] on span "ID Verifications" at bounding box center [95, 192] width 93 height 20
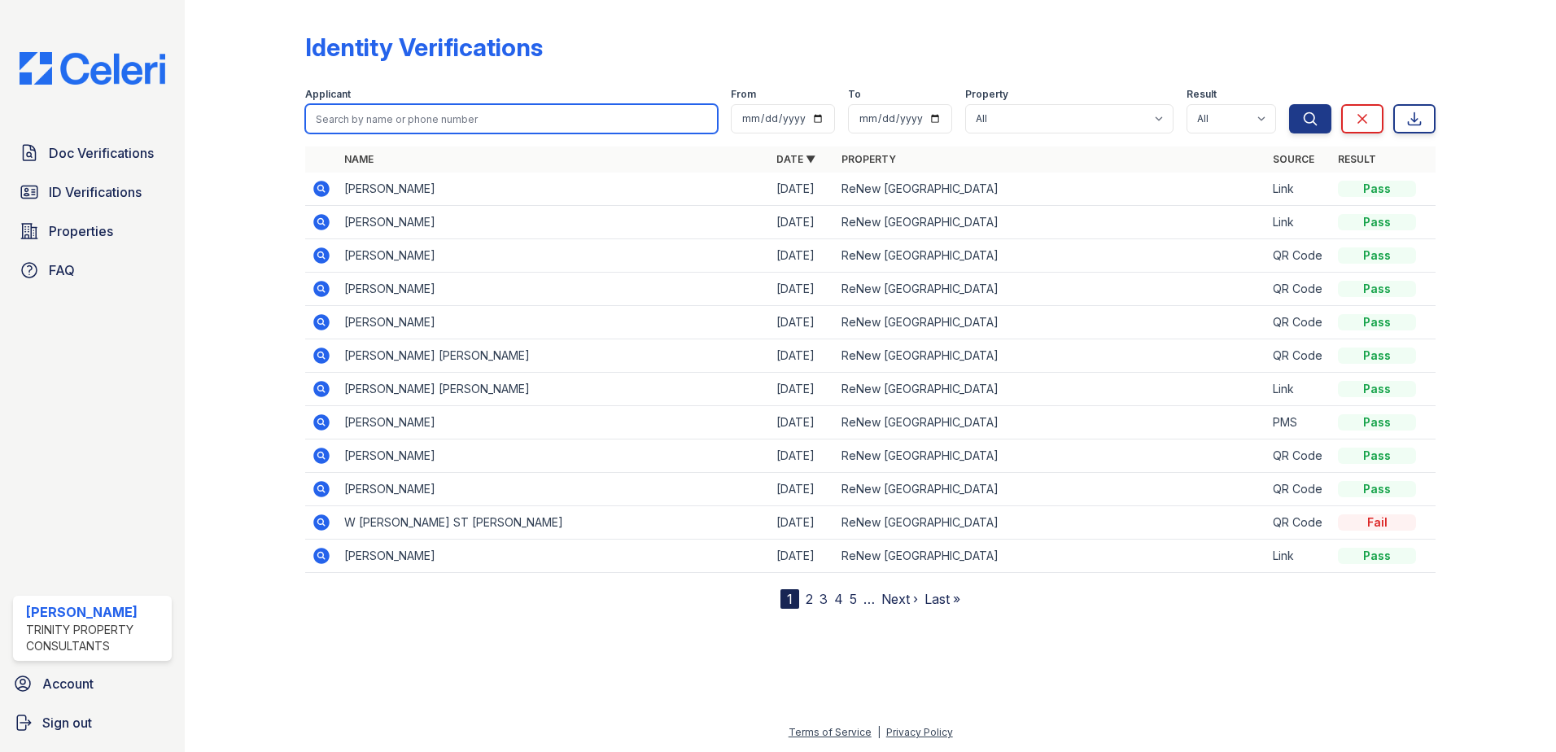
click at [369, 123] on input "search" at bounding box center [511, 118] width 413 height 29
type input "[PERSON_NAME]"
click at [1067, 104] on button "Search" at bounding box center [1310, 118] width 42 height 29
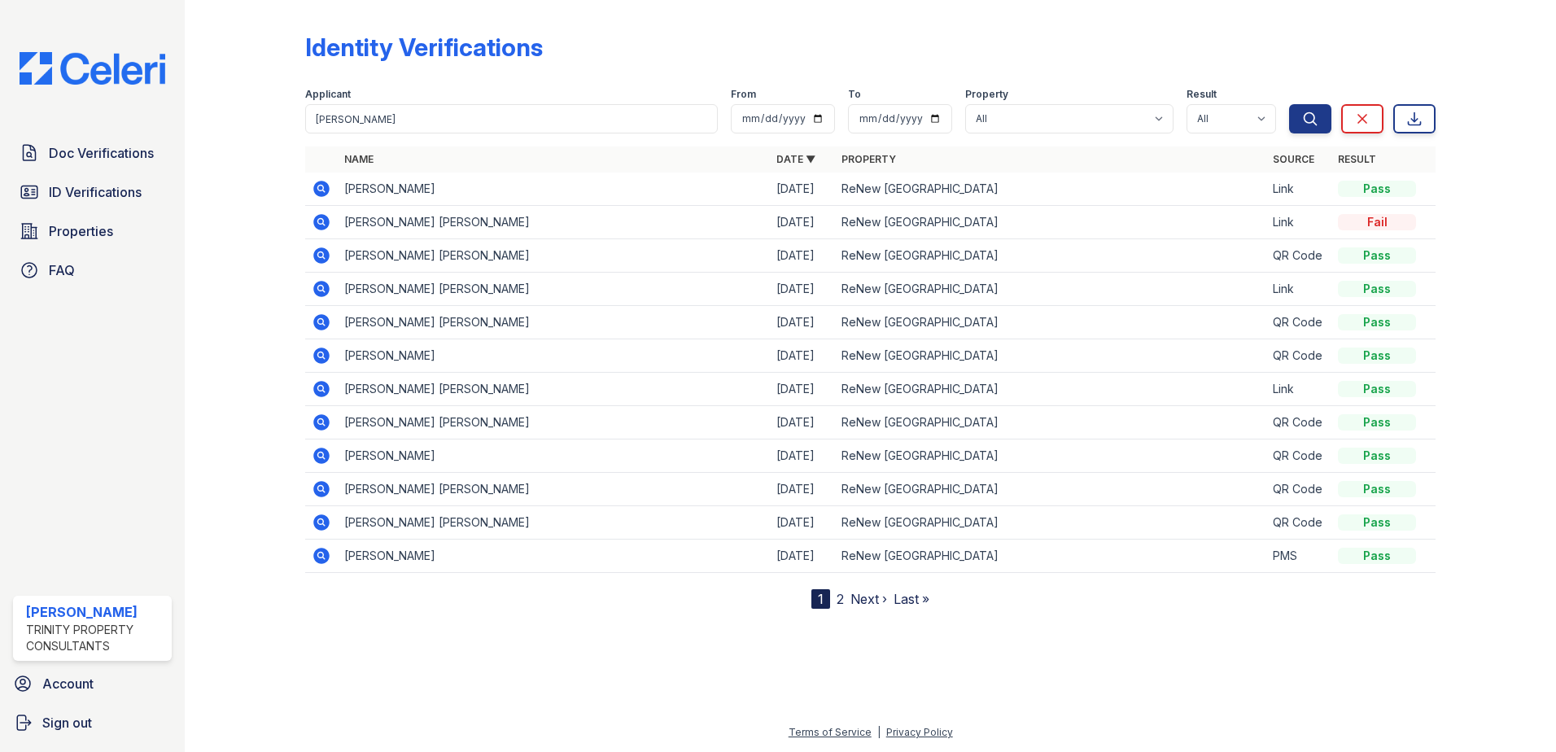
click at [317, 225] on icon at bounding box center [321, 222] width 16 height 16
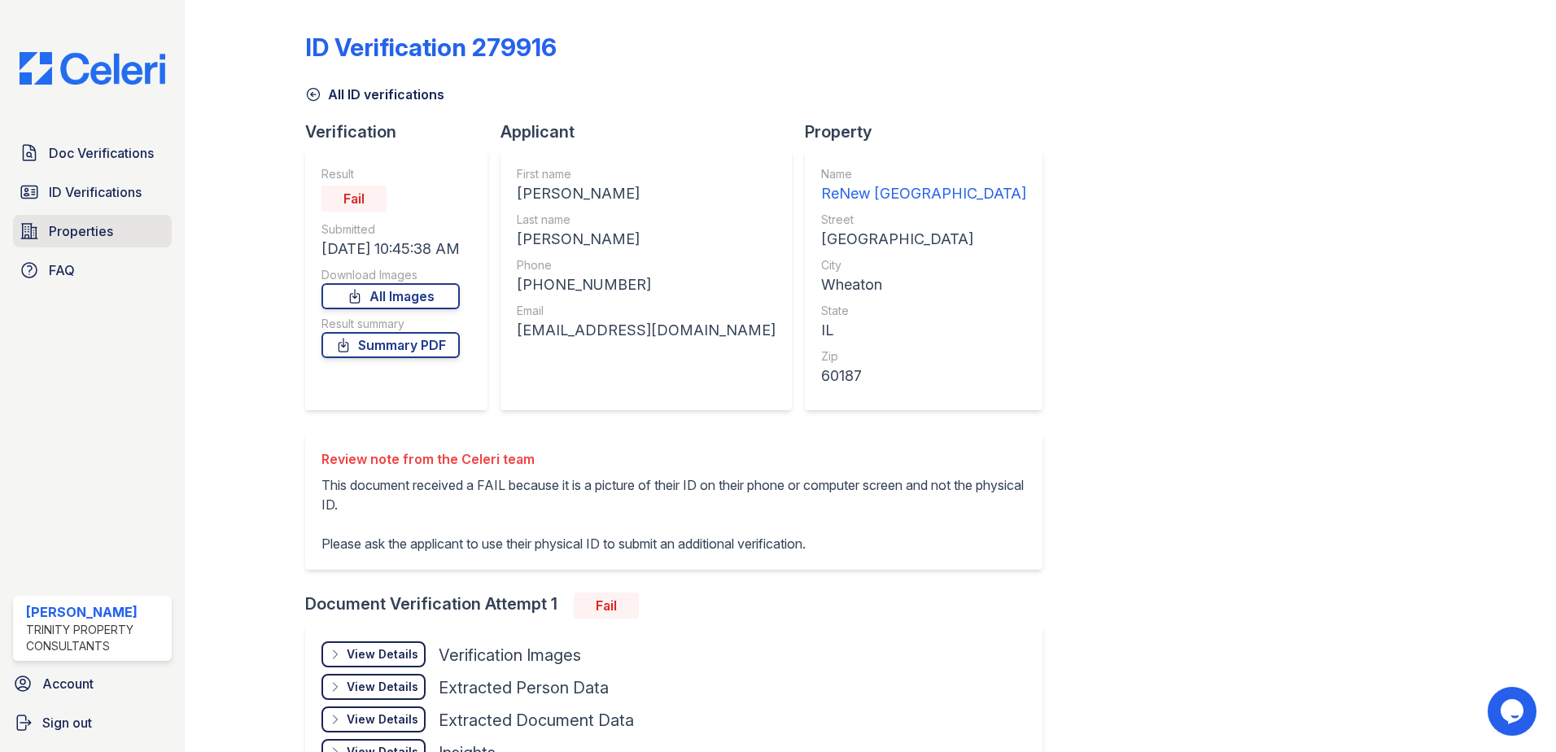
click at [81, 233] on span "Properties" at bounding box center [81, 231] width 64 height 20
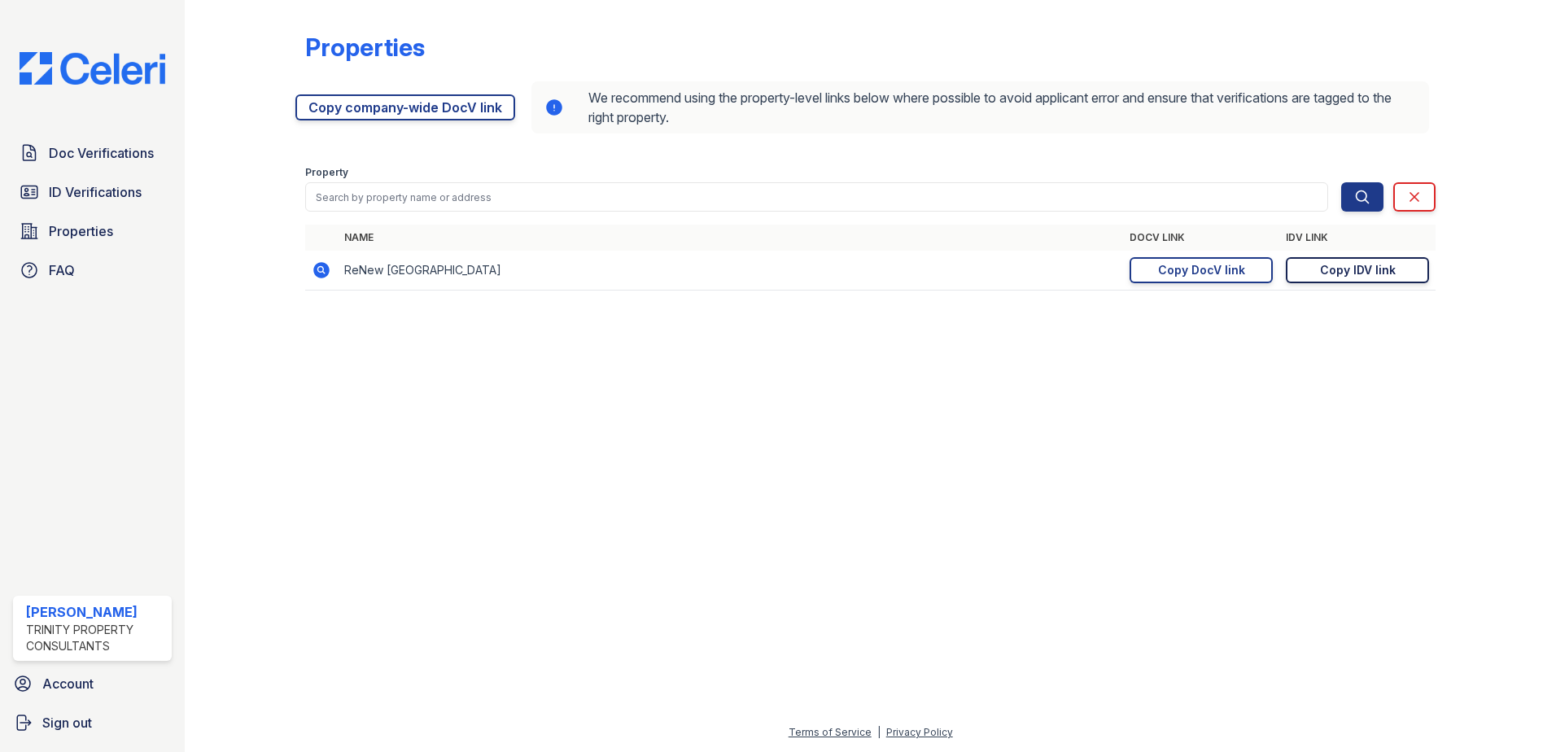
click at [1329, 267] on div "Copy IDV link" at bounding box center [1358, 270] width 76 height 16
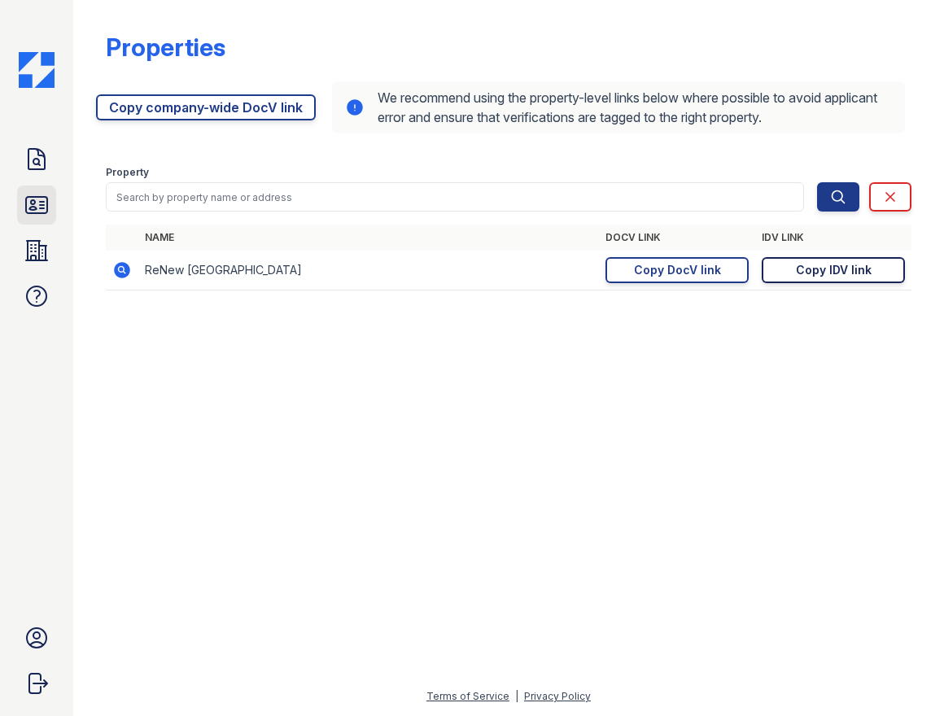
click at [42, 199] on icon at bounding box center [37, 205] width 26 height 26
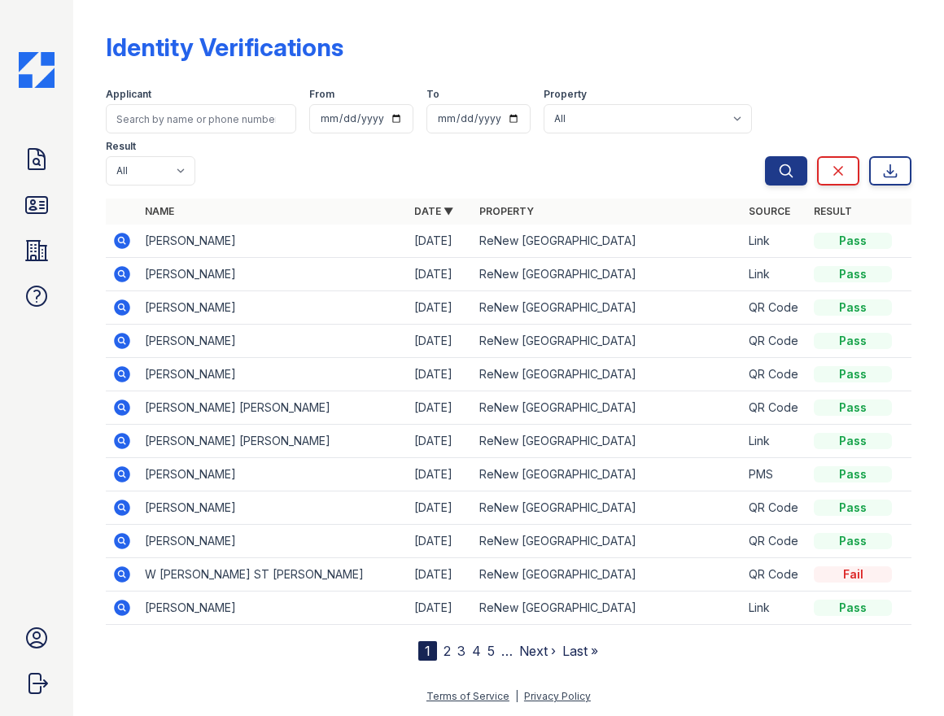
click at [38, 191] on link "ID Verifications" at bounding box center [36, 205] width 39 height 39
click at [26, 204] on icon at bounding box center [36, 205] width 21 height 16
click at [26, 199] on icon at bounding box center [36, 205] width 21 height 16
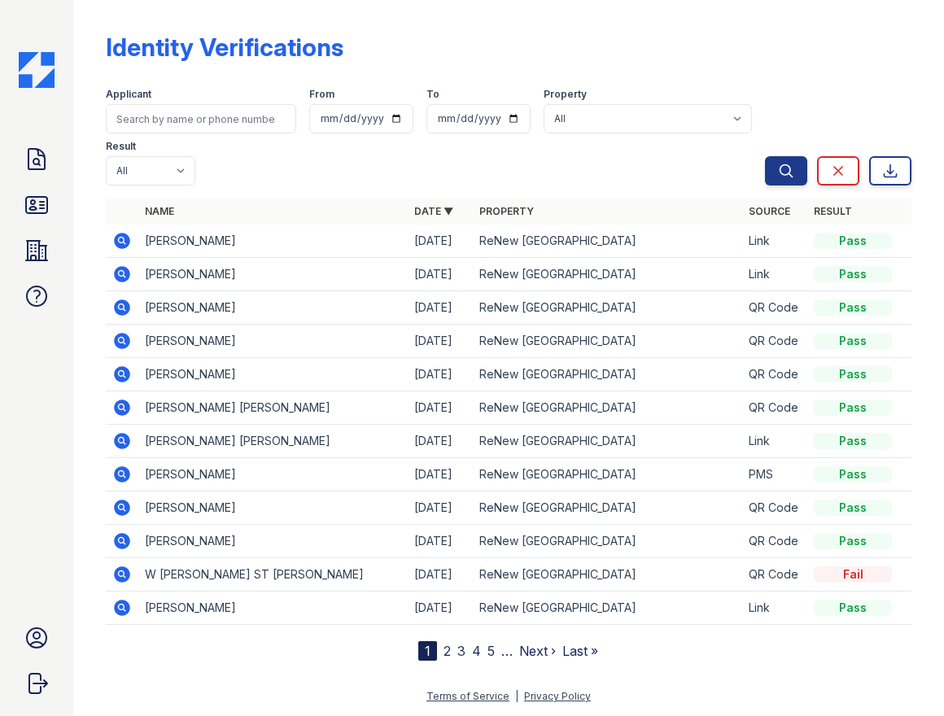
click at [26, 199] on icon at bounding box center [36, 205] width 21 height 16
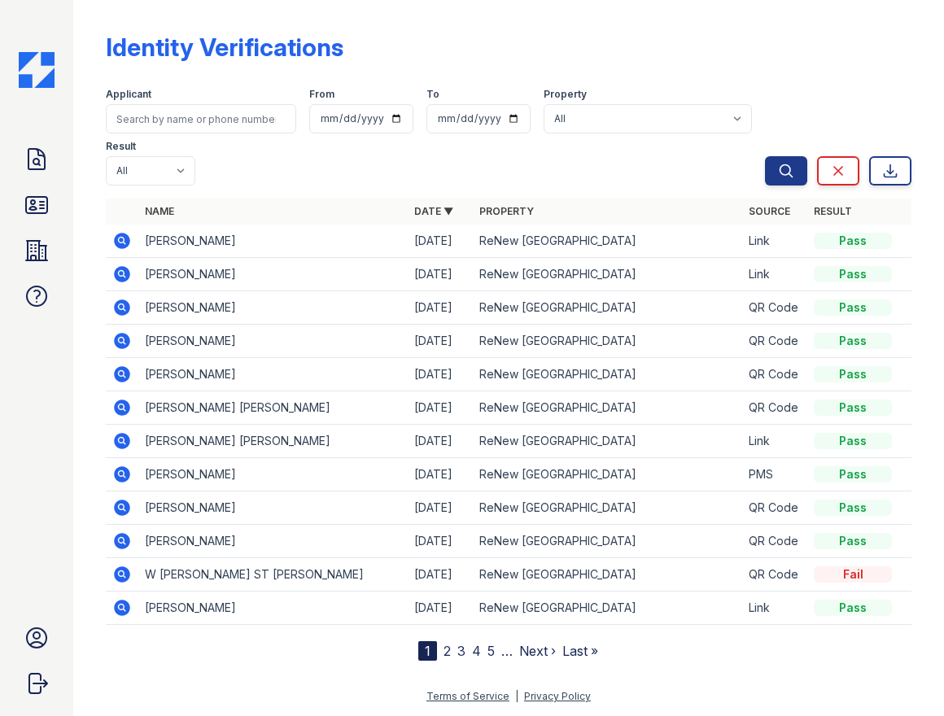
click at [26, 199] on icon at bounding box center [36, 205] width 21 height 16
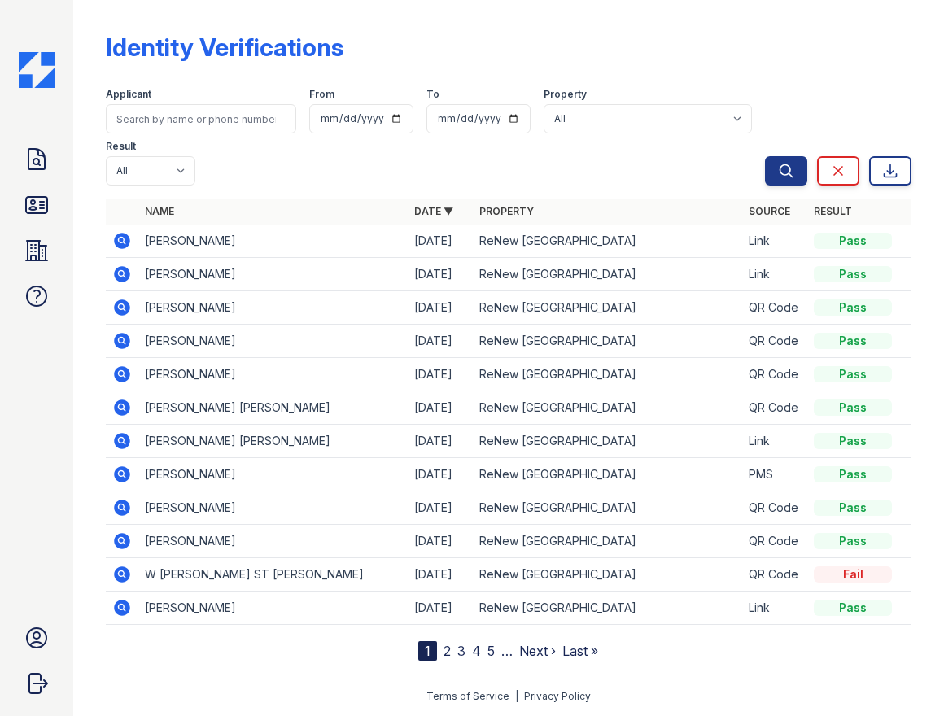
click at [26, 199] on icon at bounding box center [36, 205] width 21 height 16
click at [42, 206] on icon at bounding box center [36, 205] width 21 height 16
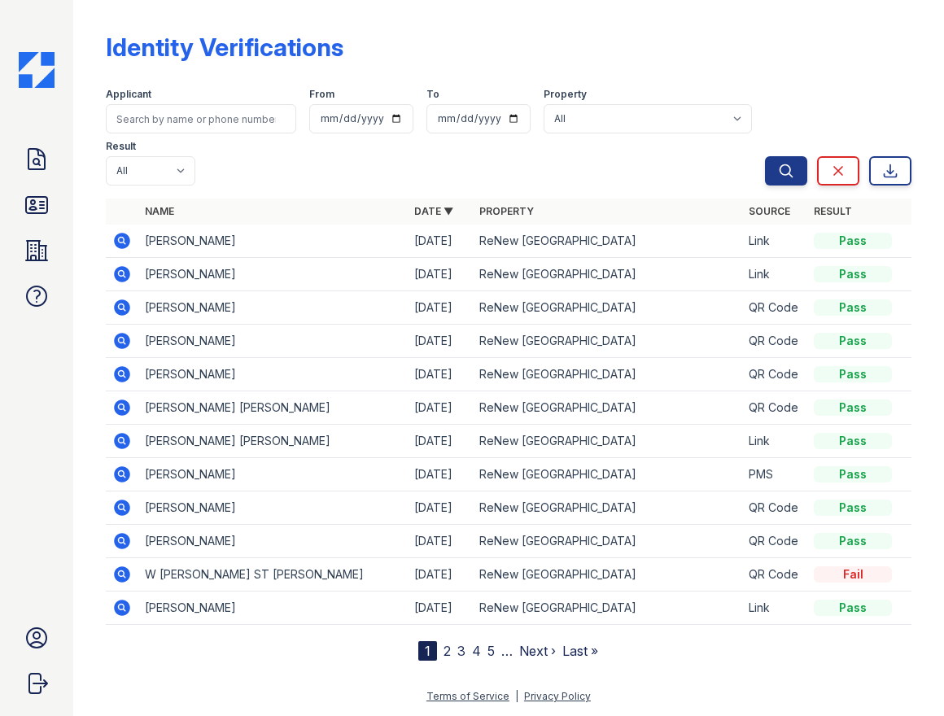
click at [42, 206] on icon at bounding box center [36, 205] width 21 height 16
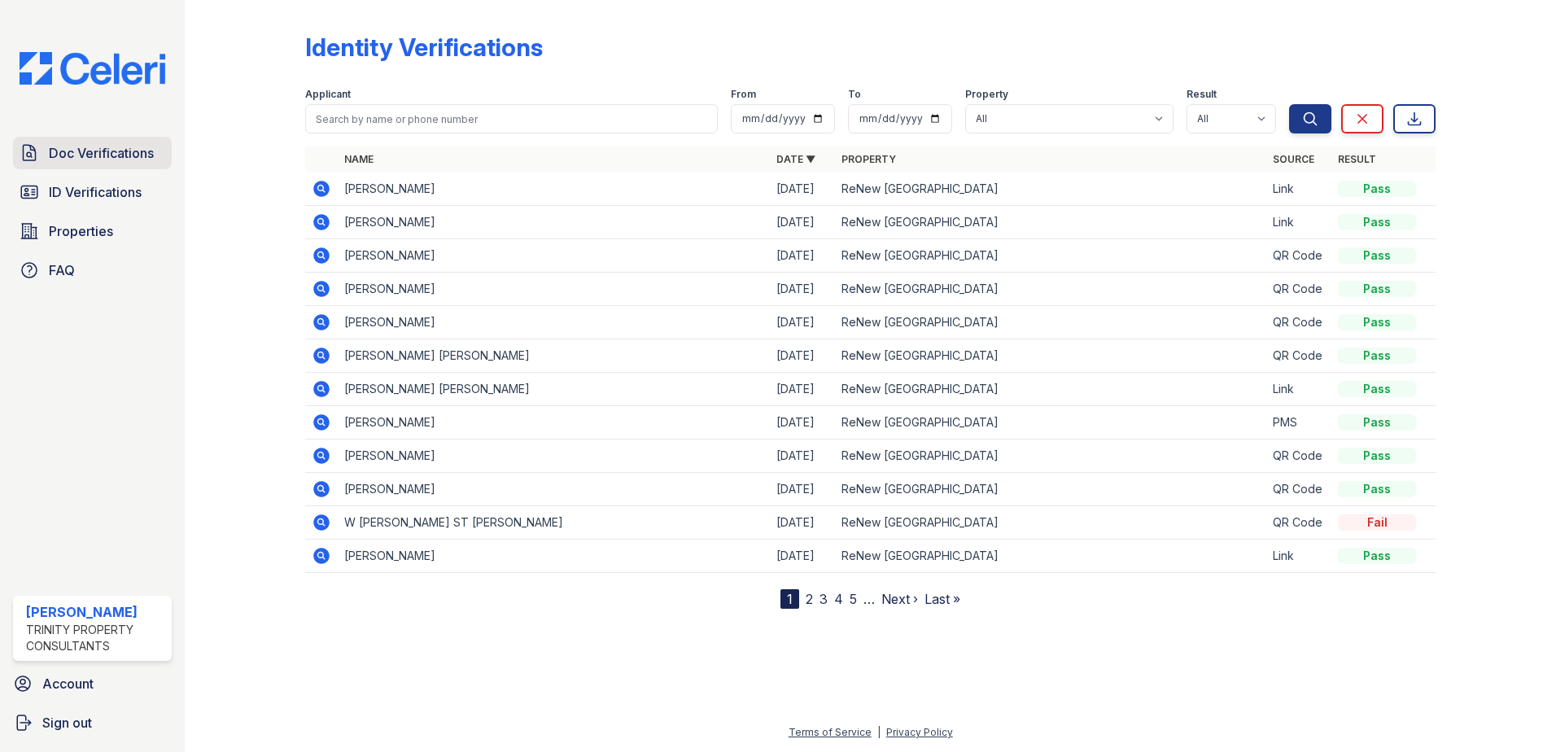
click at [139, 155] on span "Doc Verifications" at bounding box center [101, 153] width 105 height 20
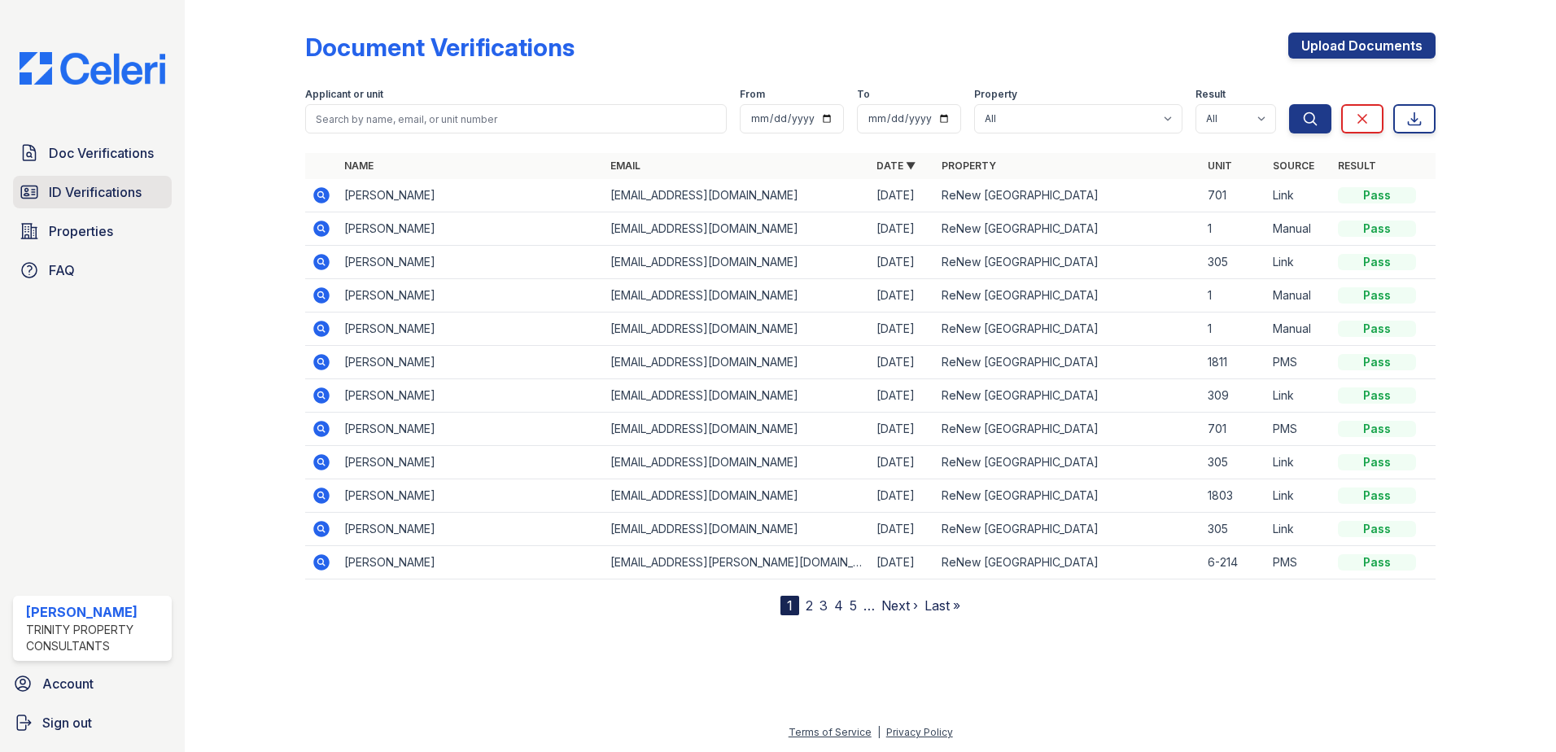
click at [104, 202] on span "ID Verifications" at bounding box center [95, 192] width 93 height 20
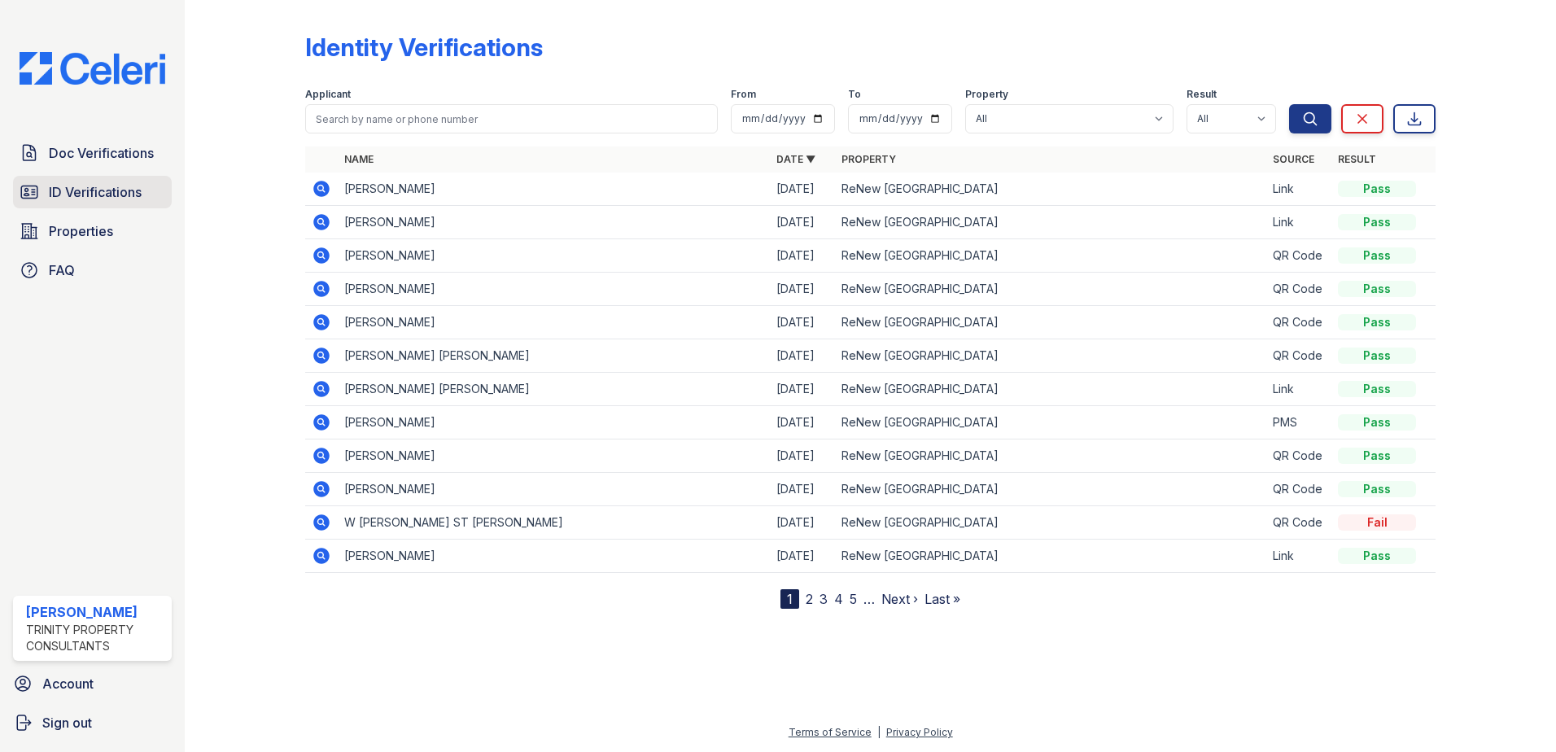
click at [98, 194] on span "ID Verifications" at bounding box center [95, 192] width 93 height 20
click at [102, 146] on span "Doc Verifications" at bounding box center [101, 153] width 105 height 20
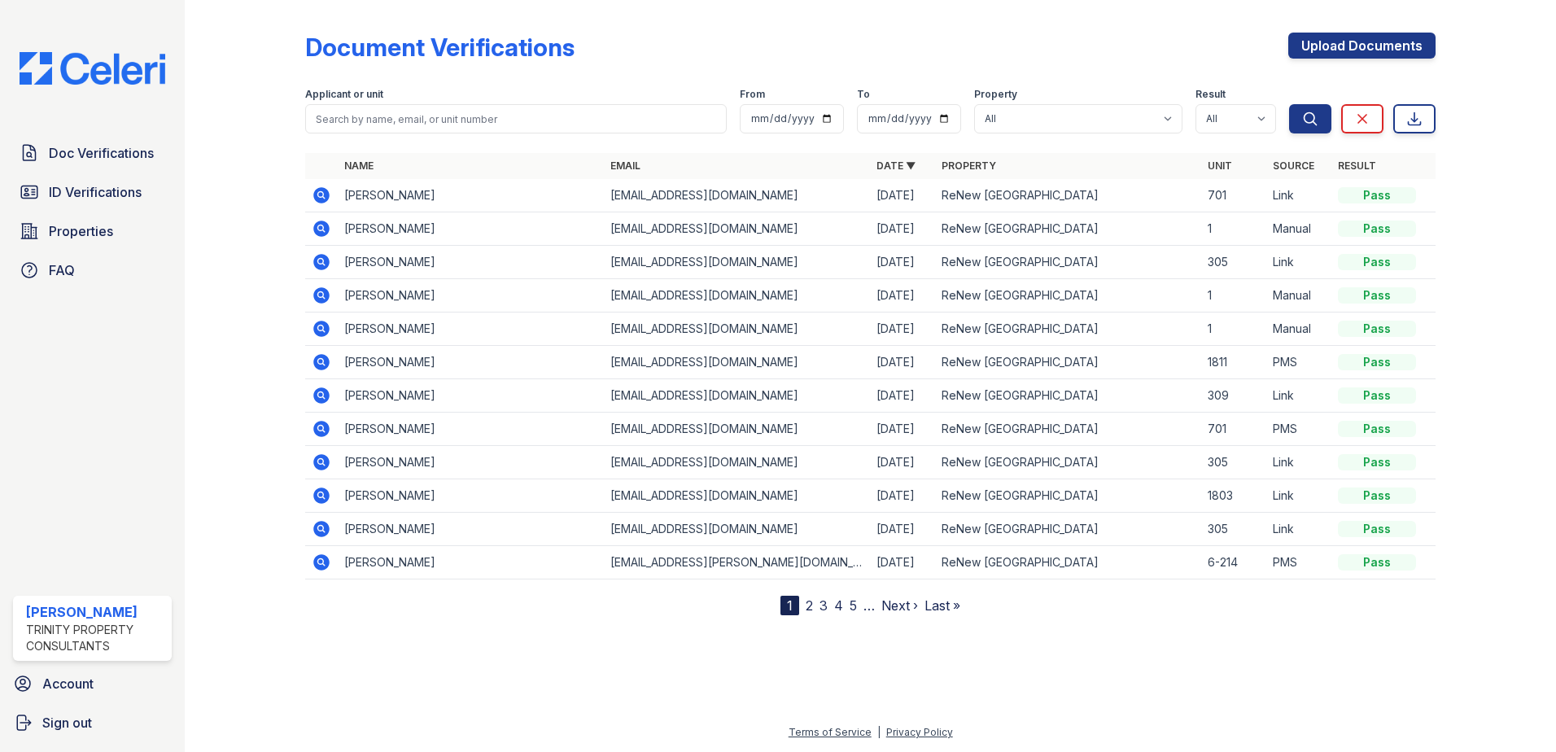
click at [318, 195] on icon at bounding box center [322, 196] width 20 height 20
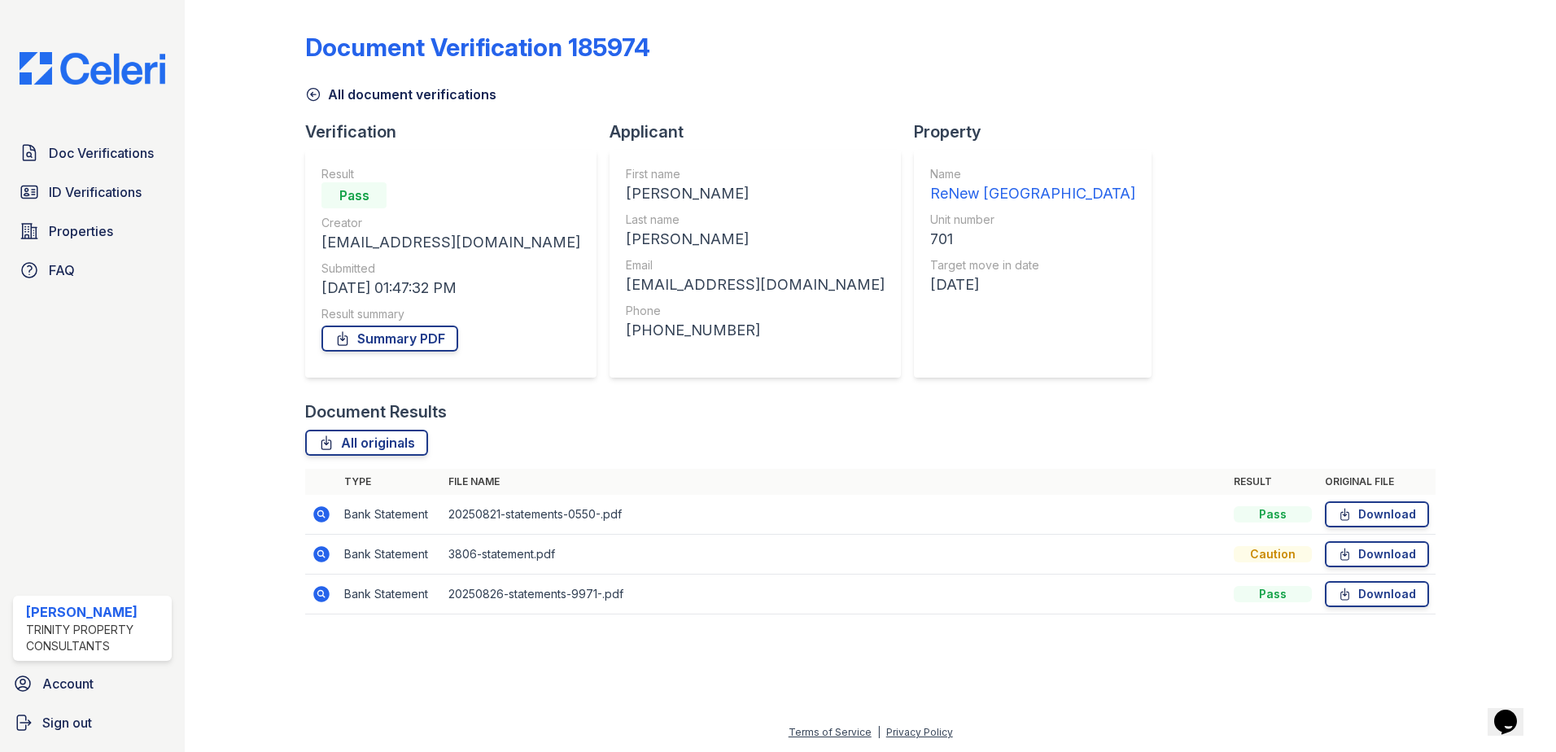
click at [324, 596] on icon at bounding box center [322, 594] width 20 height 20
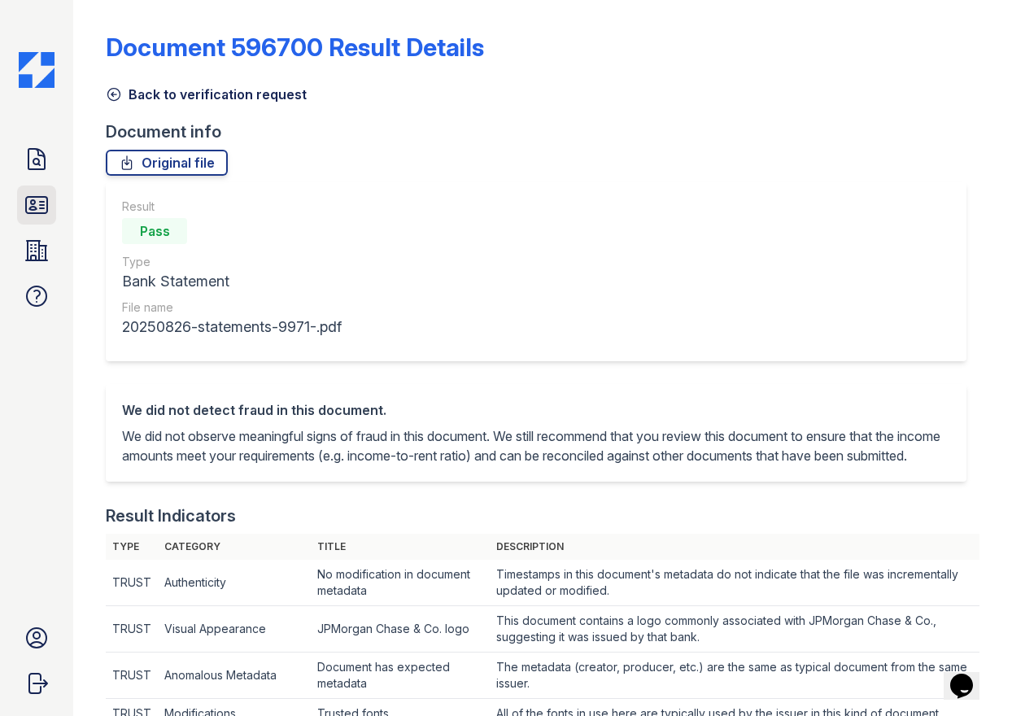
click at [47, 202] on icon at bounding box center [36, 205] width 21 height 16
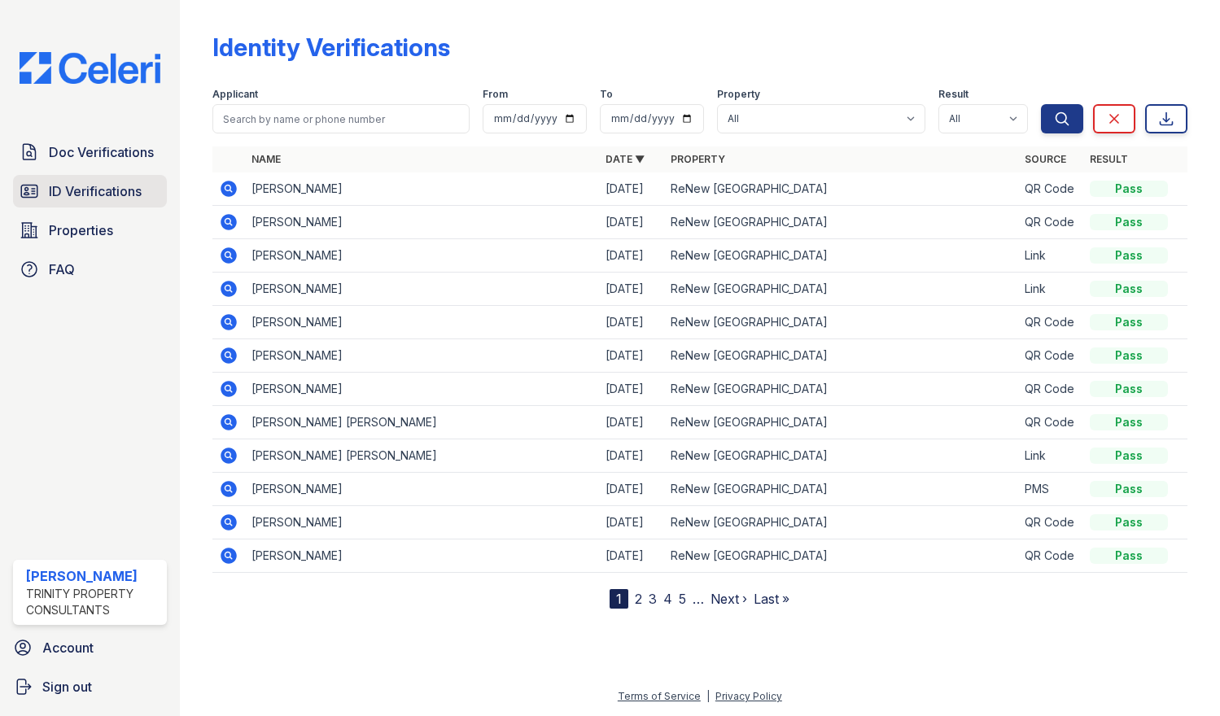
click at [63, 203] on link "ID Verifications" at bounding box center [90, 191] width 154 height 33
click at [75, 193] on span "ID Verifications" at bounding box center [95, 191] width 93 height 20
click at [63, 199] on span "ID Verifications" at bounding box center [95, 191] width 93 height 20
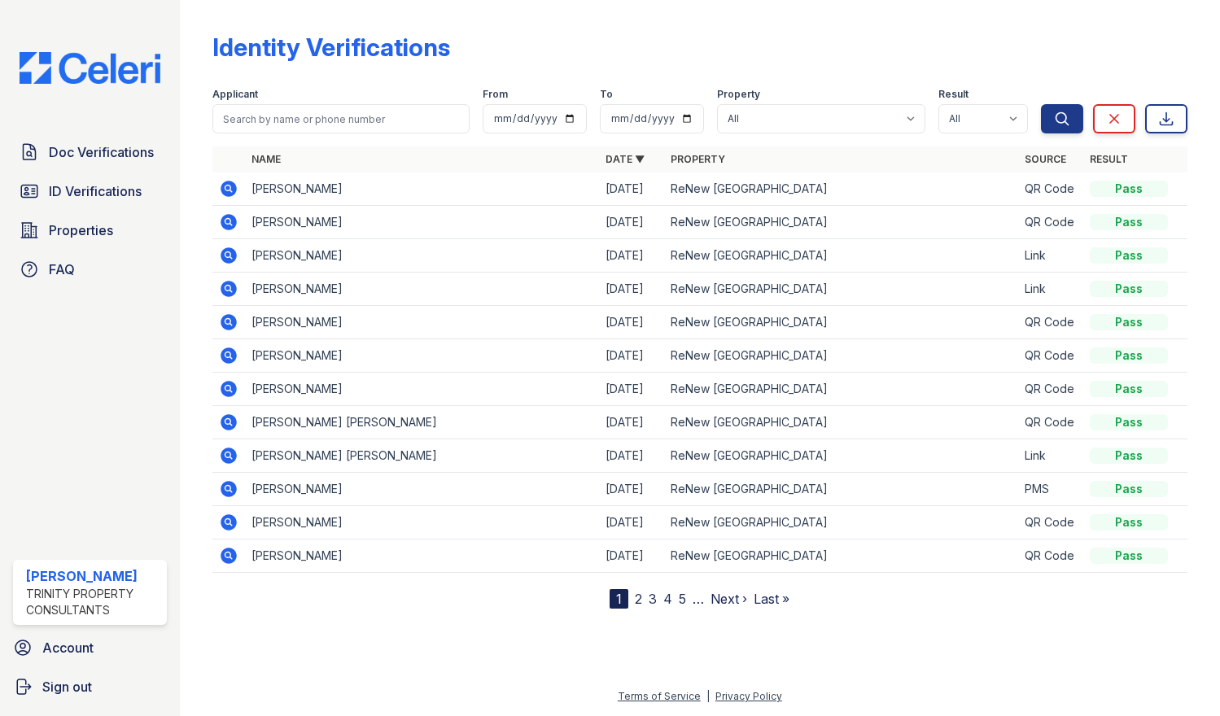
click at [63, 199] on span "ID Verifications" at bounding box center [95, 191] width 93 height 20
click at [76, 188] on span "ID Verifications" at bounding box center [95, 191] width 93 height 20
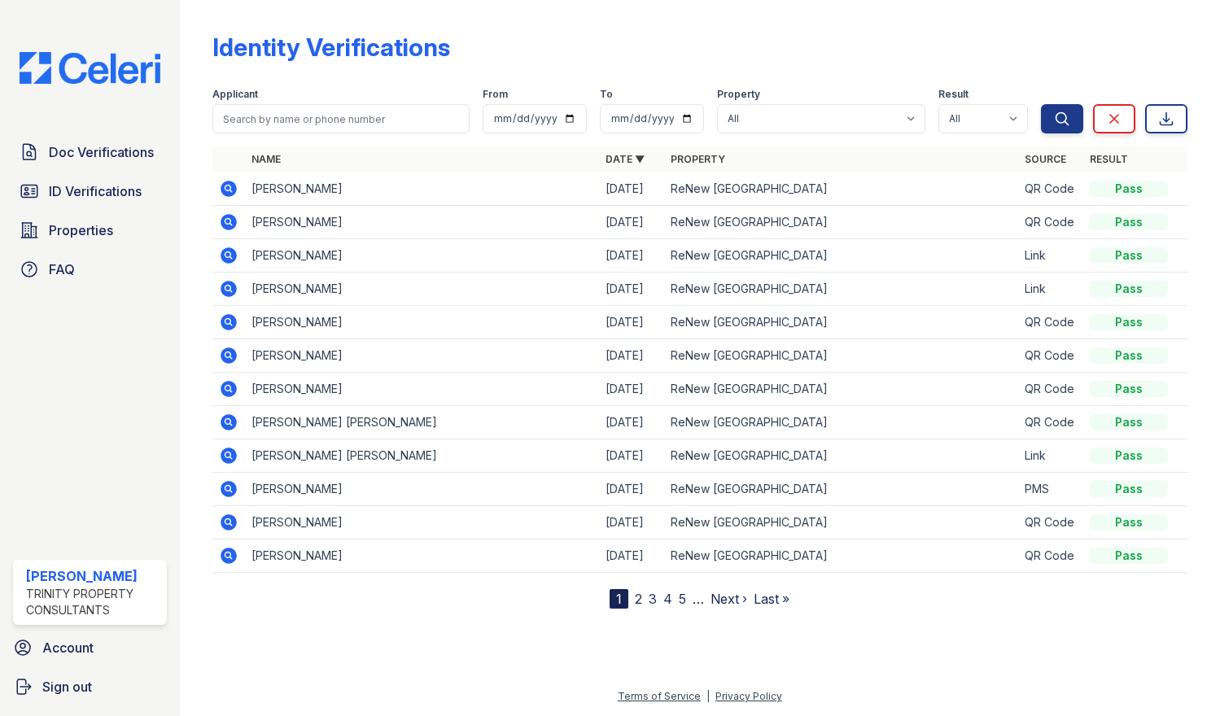
click at [76, 188] on span "ID Verifications" at bounding box center [95, 191] width 93 height 20
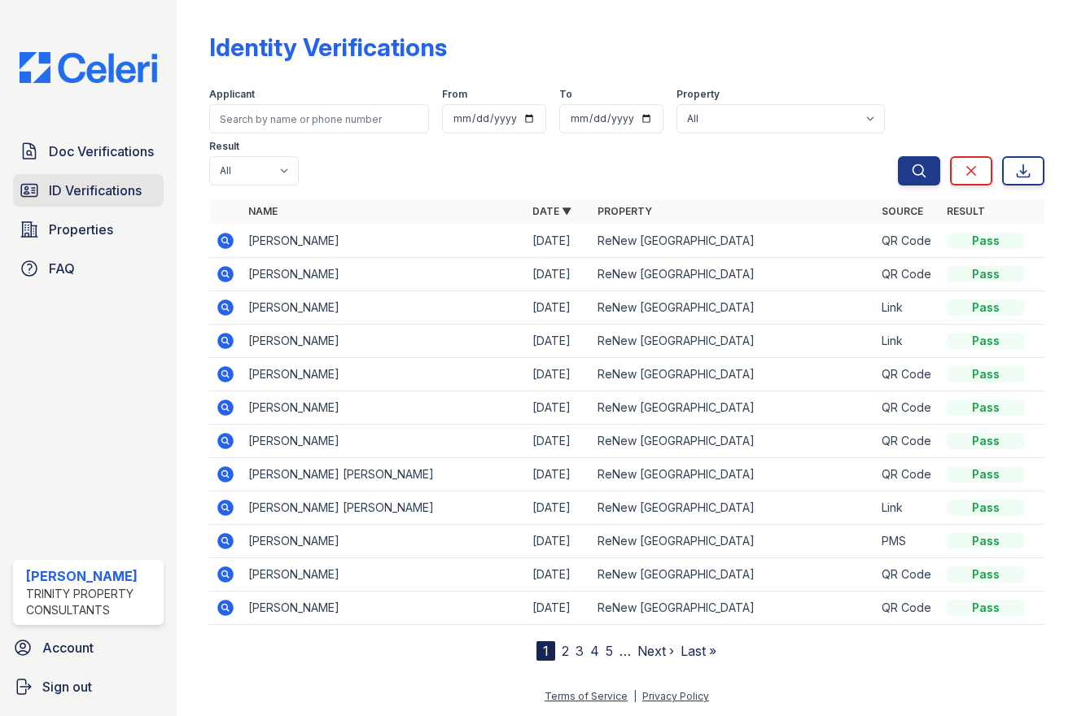
click at [58, 186] on span "ID Verifications" at bounding box center [95, 191] width 93 height 20
click at [118, 181] on span "ID Verifications" at bounding box center [95, 191] width 93 height 20
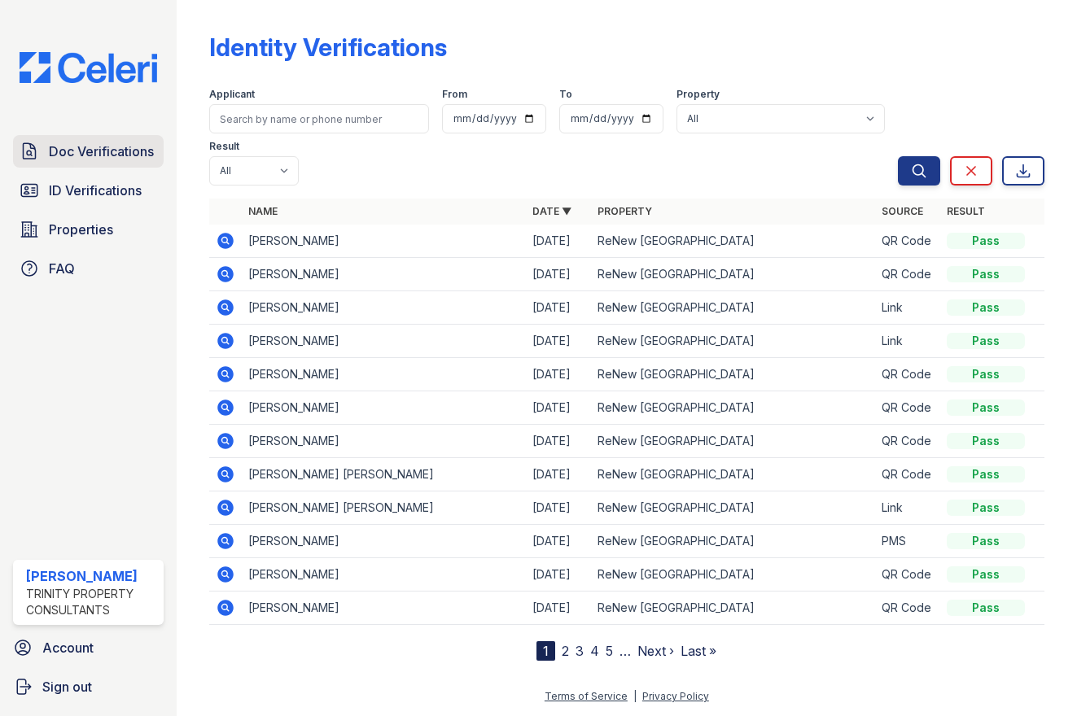
click at [119, 156] on span "Doc Verifications" at bounding box center [101, 152] width 105 height 20
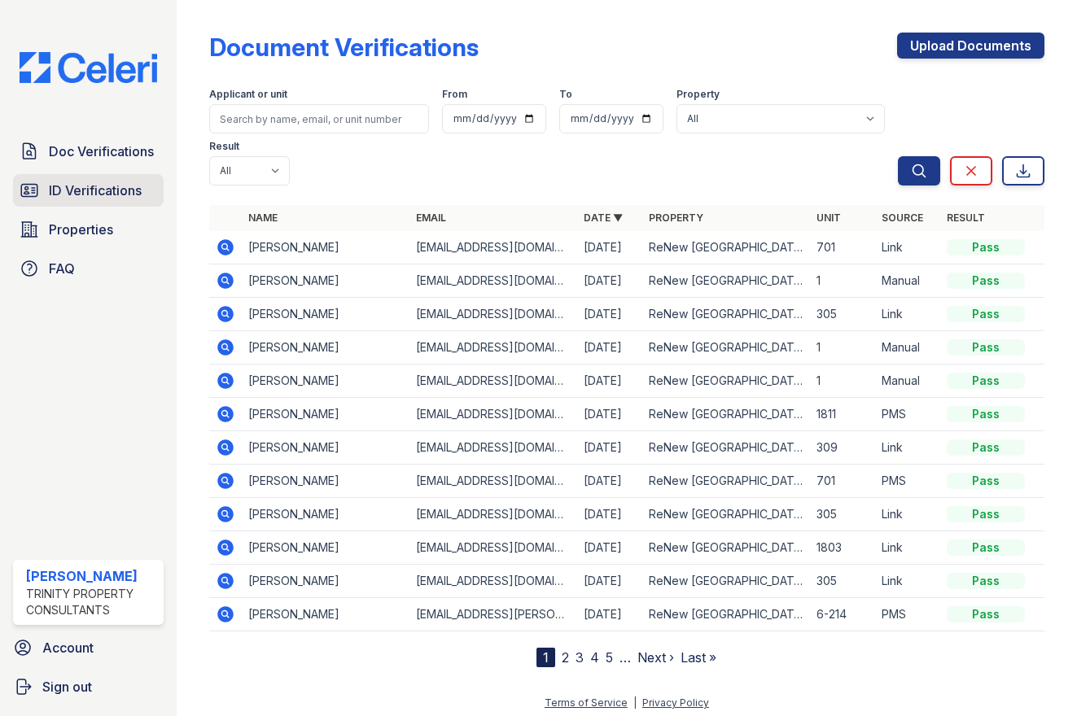
click at [117, 181] on span "ID Verifications" at bounding box center [95, 191] width 93 height 20
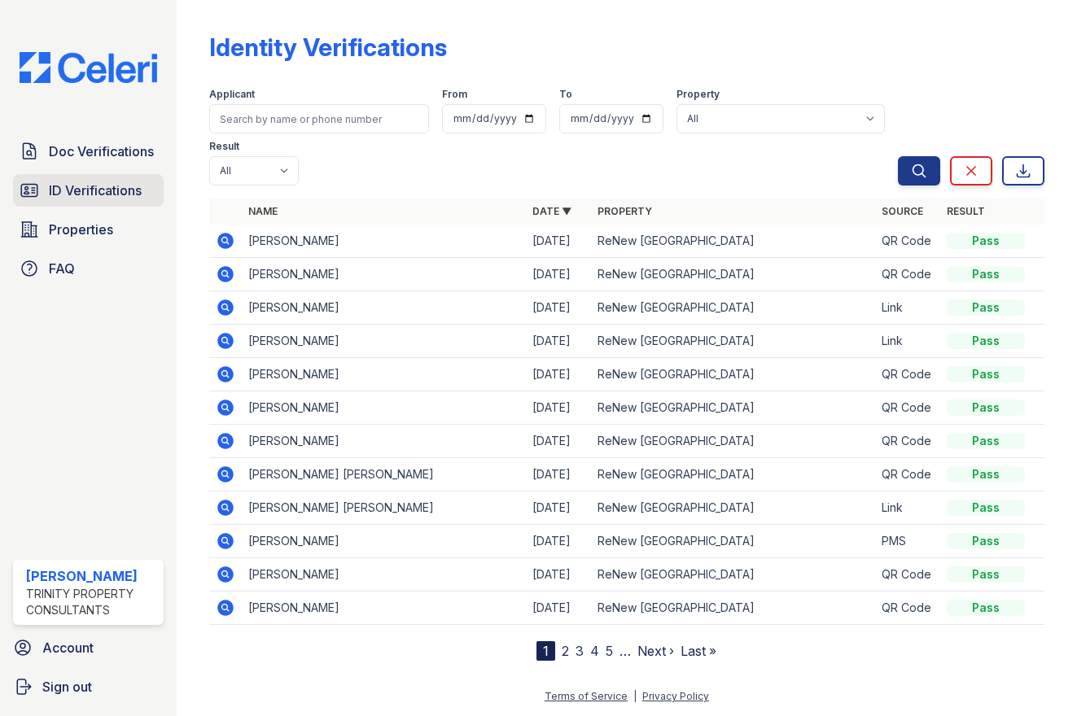
click at [79, 193] on span "ID Verifications" at bounding box center [95, 191] width 93 height 20
click at [74, 235] on span "Properties" at bounding box center [81, 230] width 64 height 20
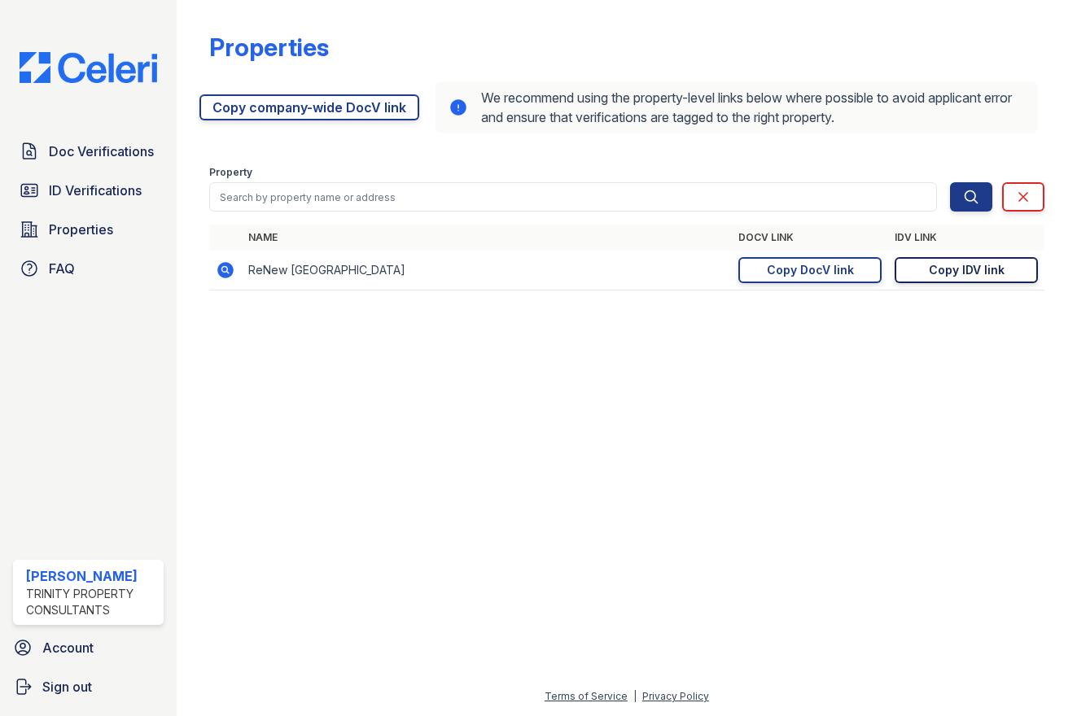
click at [948, 271] on div "Copy IDV link" at bounding box center [967, 270] width 76 height 16
click at [108, 186] on span "ID Verifications" at bounding box center [95, 191] width 93 height 20
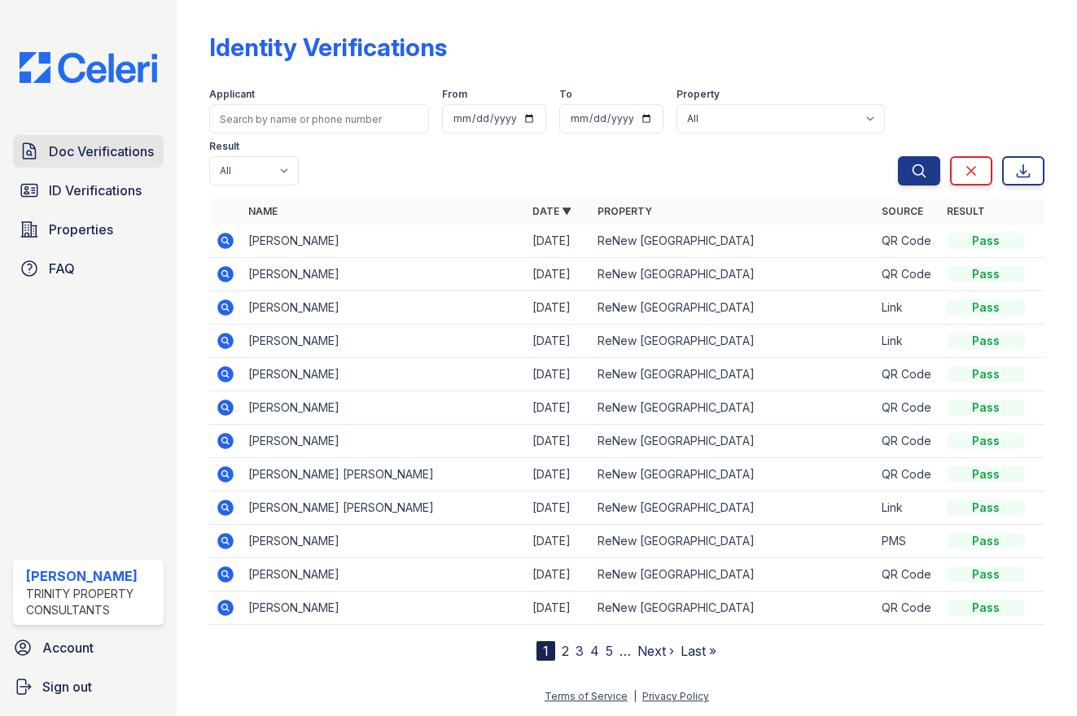
click at [102, 154] on span "Doc Verifications" at bounding box center [101, 152] width 105 height 20
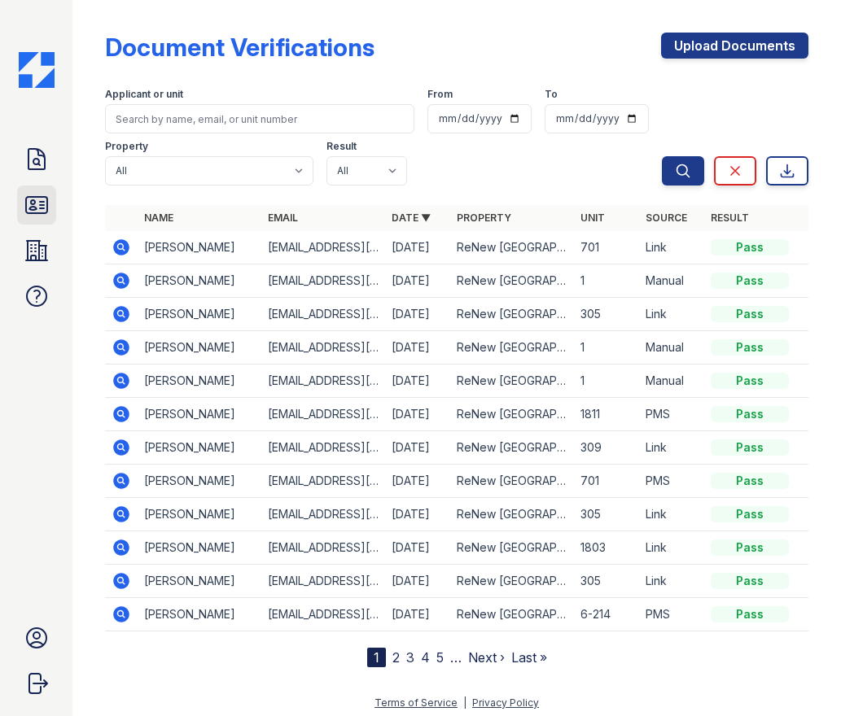
click at [39, 203] on icon at bounding box center [37, 205] width 26 height 26
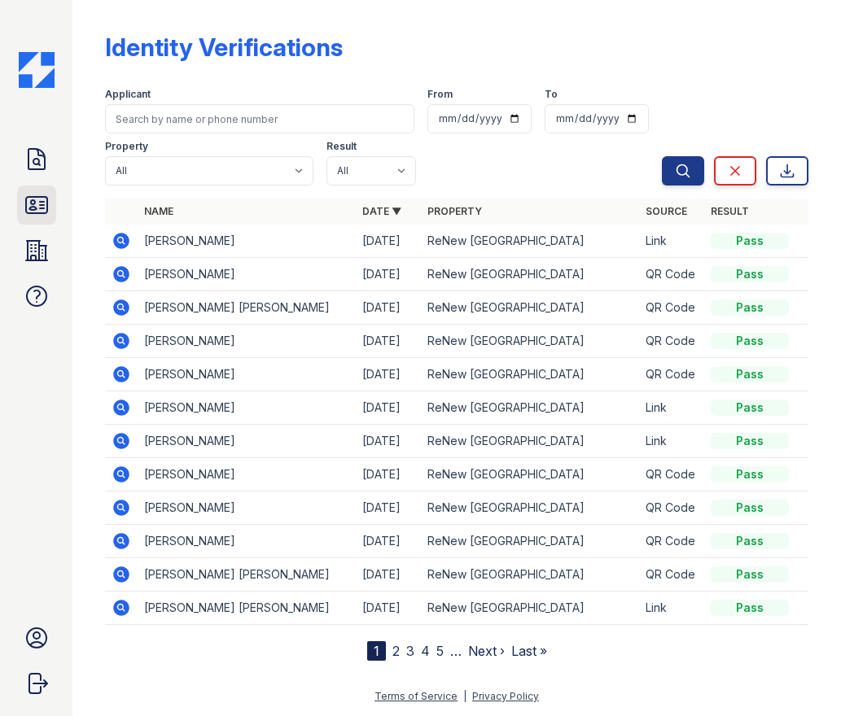
click at [37, 213] on icon at bounding box center [36, 205] width 21 height 16
click at [24, 209] on icon at bounding box center [37, 205] width 26 height 26
click at [26, 209] on icon at bounding box center [36, 205] width 21 height 16
click at [37, 210] on icon at bounding box center [37, 205] width 26 height 26
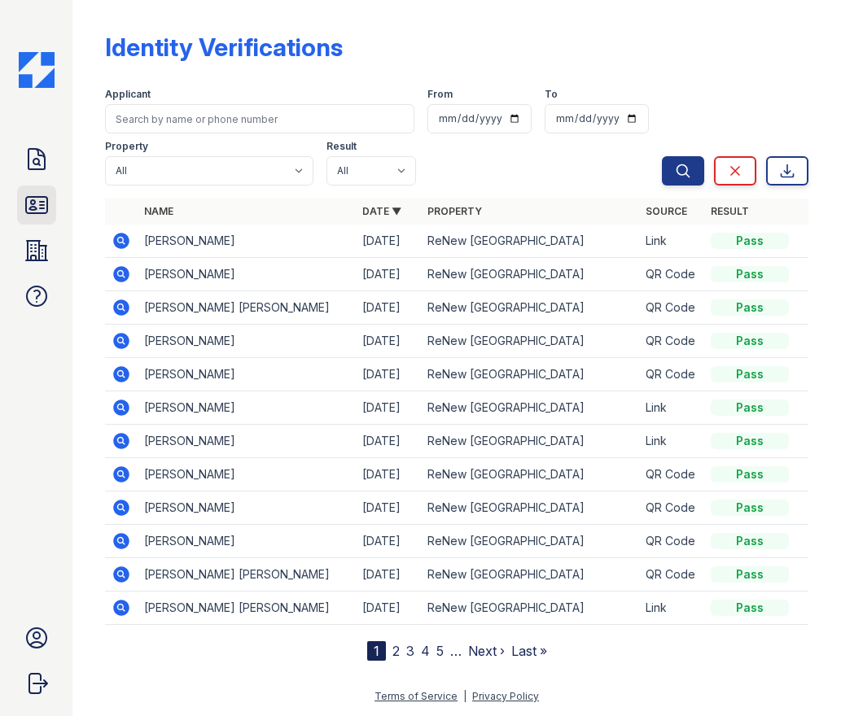
click at [40, 206] on icon at bounding box center [36, 205] width 21 height 16
